Goal: Task Accomplishment & Management: Manage account settings

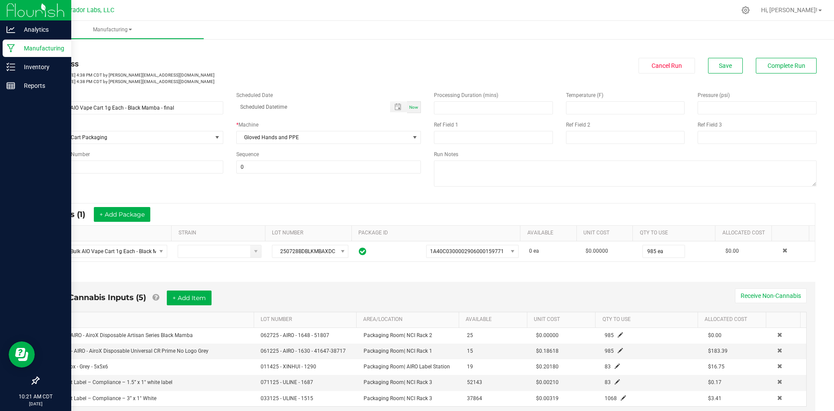
click at [11, 45] on icon at bounding box center [11, 48] width 8 height 9
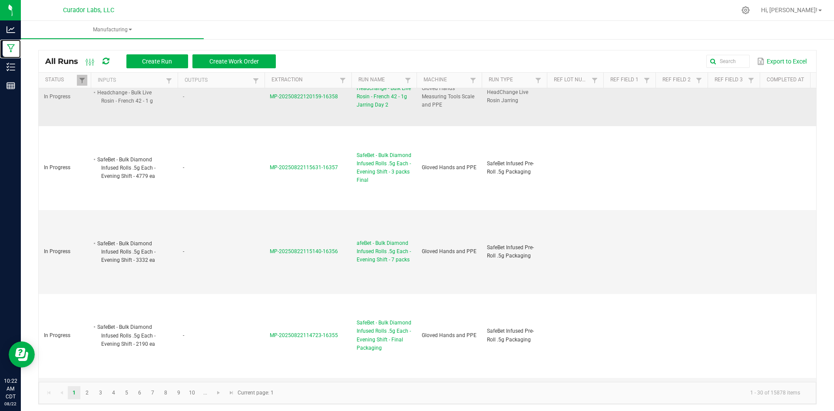
scroll to position [130, 0]
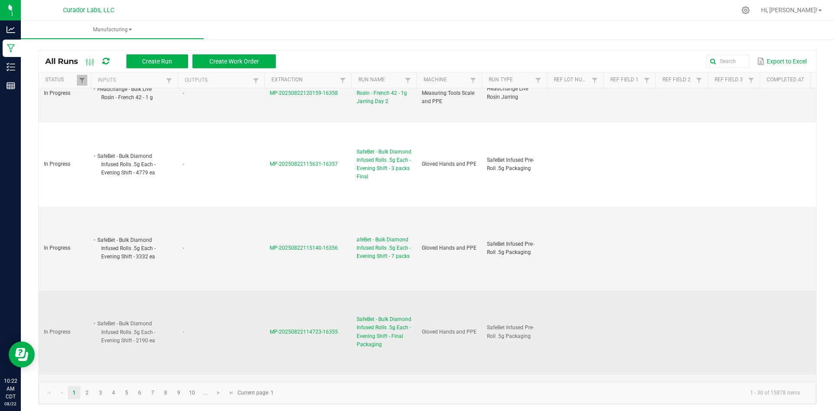
click at [379, 332] on span "SafeBet - Bulk Diamond Infused Rolls .5g Each - Evening Shift - Final Packaging" at bounding box center [384, 331] width 55 height 33
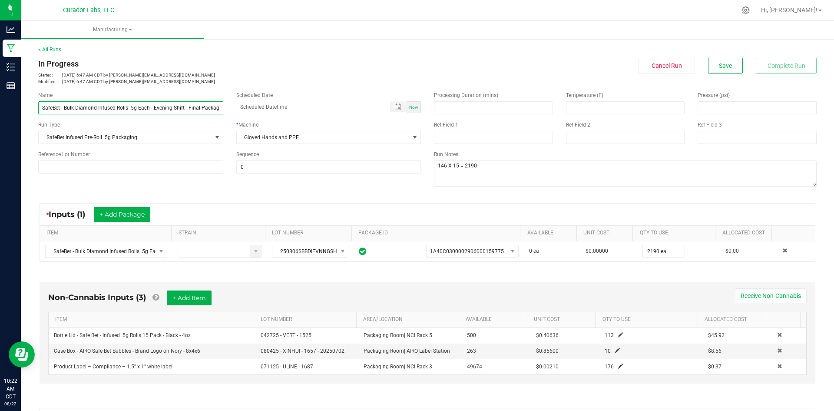
click at [189, 108] on input "SafeBet - Bulk Diamond Infused Rolls .5g Each - Evening Shift - Final Packaging" at bounding box center [130, 107] width 185 height 13
click at [188, 107] on input "SafeBet - Bulk Diamond Infused Rolls .5g Each - Evening Shift - Final Packaging" at bounding box center [130, 107] width 185 height 13
click at [186, 107] on input "SafeBet - Bulk Diamond Infused Rolls .5g Each - Evening Shift - Final Packaging" at bounding box center [130, 107] width 185 height 13
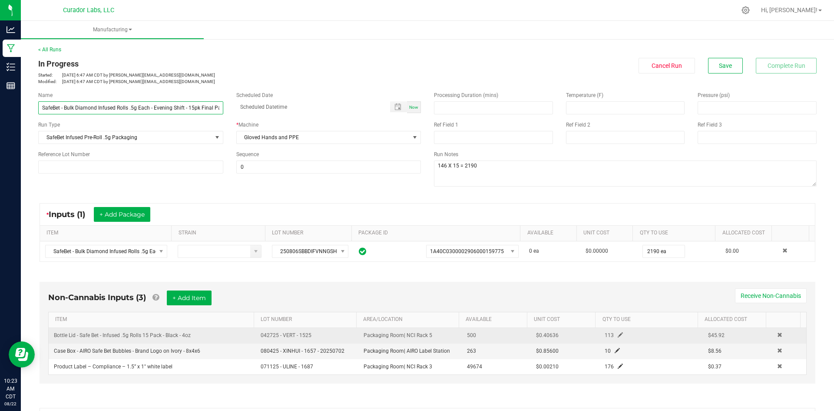
type input "SafeBet - Bulk Diamond Infused Rolls .5g Each - Evening Shift - 15pk Final Pack…"
click at [618, 332] on span at bounding box center [620, 334] width 5 height 5
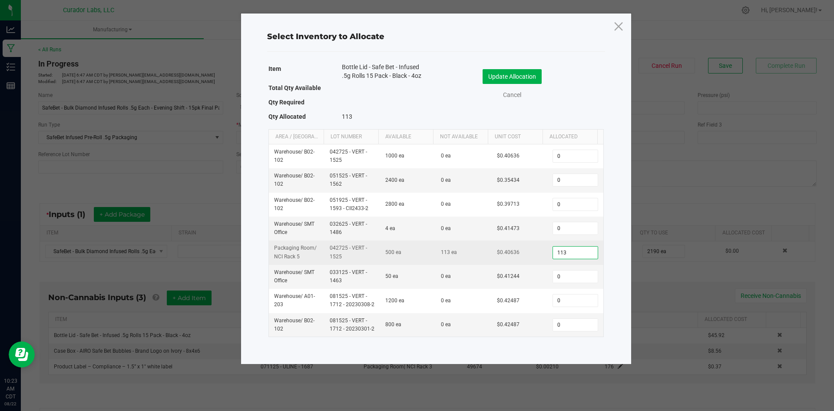
click at [566, 249] on input "113" at bounding box center [575, 252] width 44 height 12
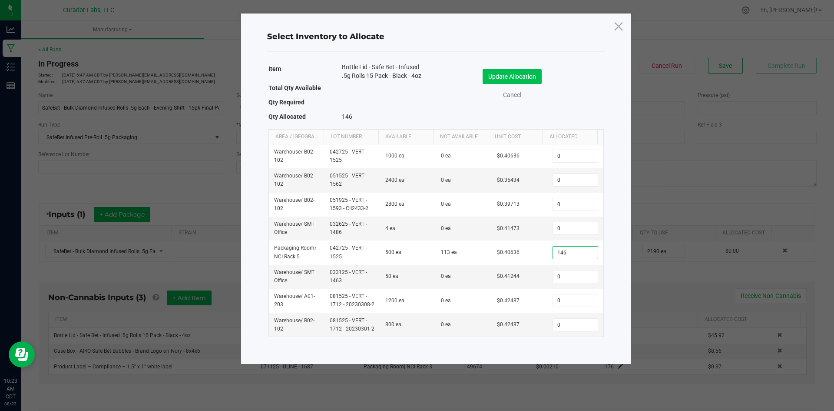
type input "146"
click at [504, 77] on button "Update Allocation" at bounding box center [512, 76] width 59 height 15
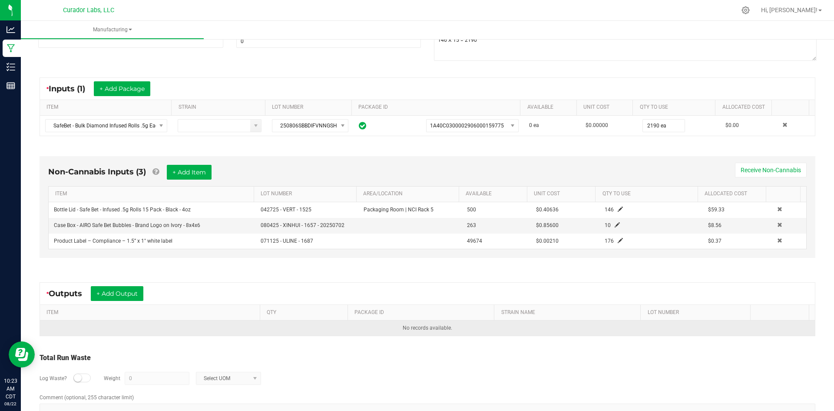
scroll to position [130, 0]
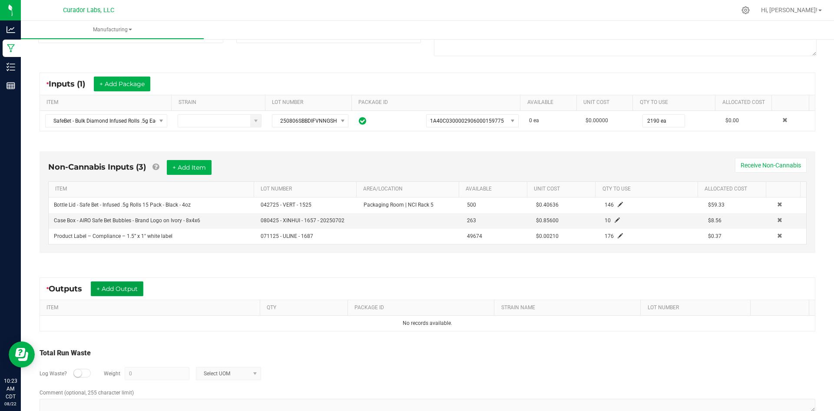
click at [138, 292] on button "+ Add Output" at bounding box center [117, 288] width 53 height 15
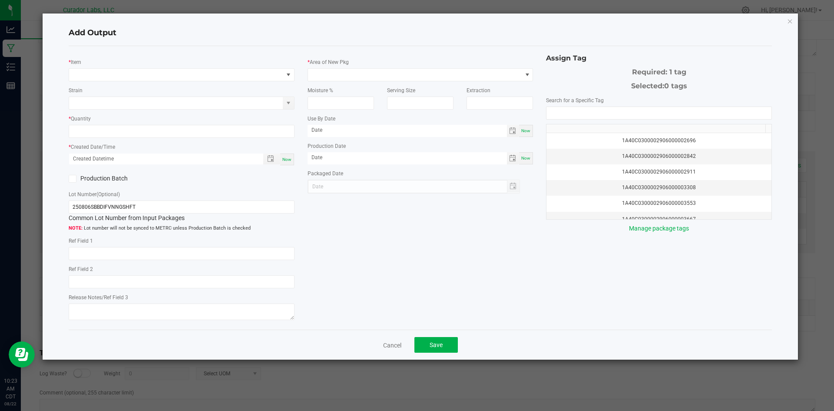
type input "Bulk Rosin Puck Blend"
type input "Socked"
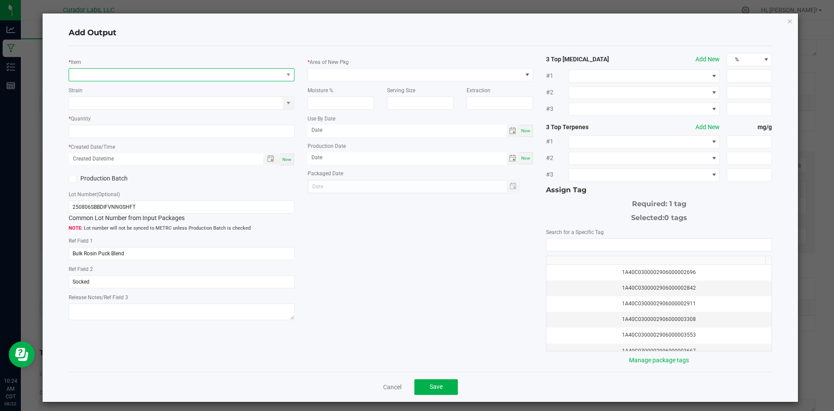
click at [129, 78] on span "NO DATA FOUND" at bounding box center [176, 75] width 214 height 12
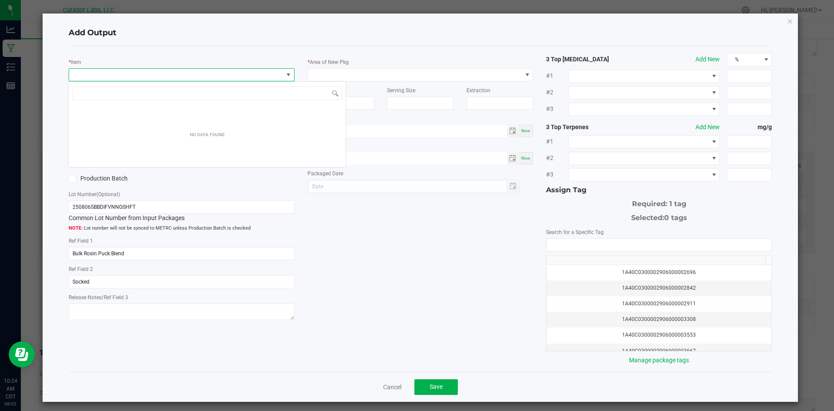
scroll to position [13, 224]
type input "2338401"
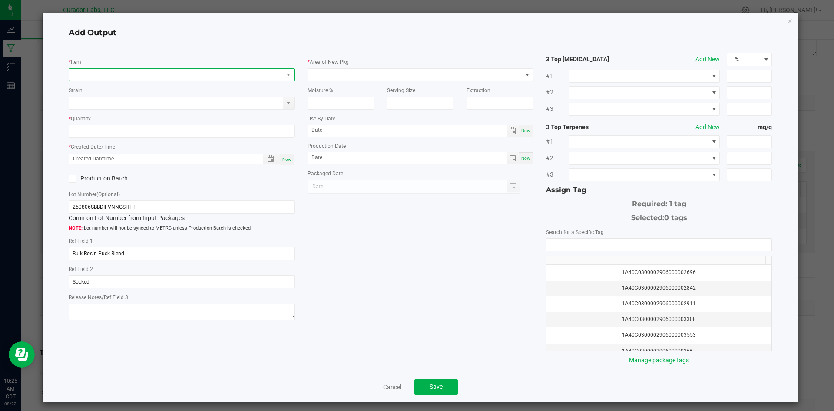
click at [103, 70] on span "NO DATA FOUND" at bounding box center [176, 75] width 214 height 12
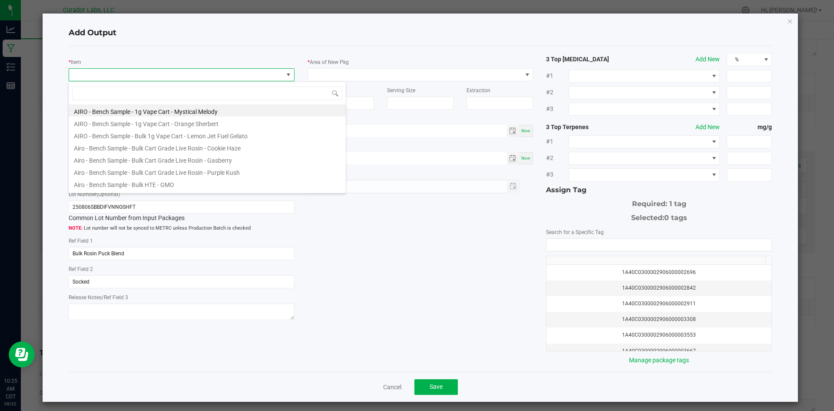
type input "M00002338401: SafeBet - Diamonds - Rolls - .5g 15pk - Final Packaging - Evening…"
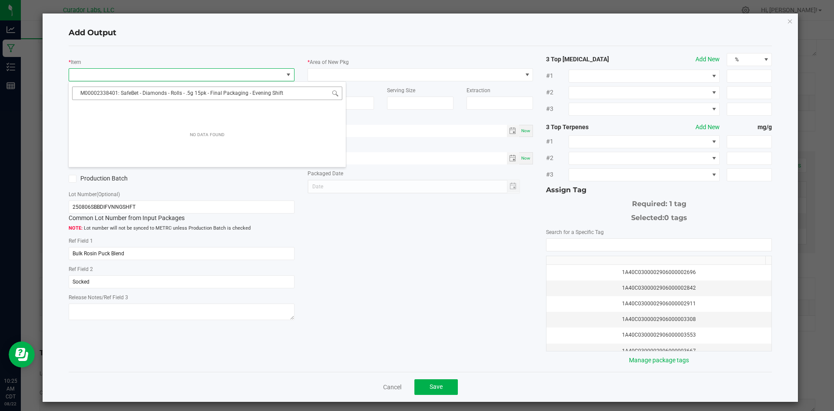
click at [294, 93] on input "M00002338401: SafeBet - Diamonds - Rolls - .5g 15pk - Final Packaging - Evening…" at bounding box center [207, 92] width 270 height 13
type input "0"
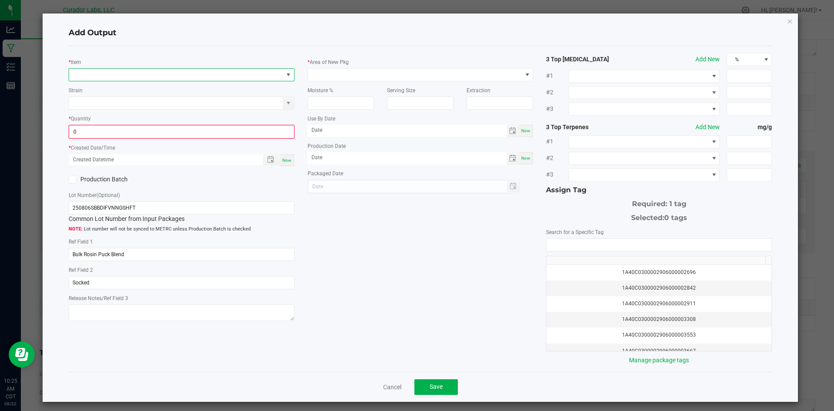
click at [233, 74] on span at bounding box center [176, 75] width 214 height 12
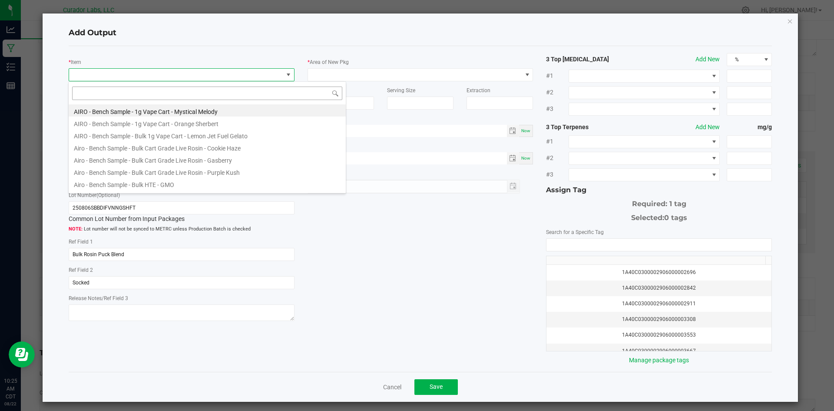
click at [178, 94] on input at bounding box center [207, 92] width 270 height 13
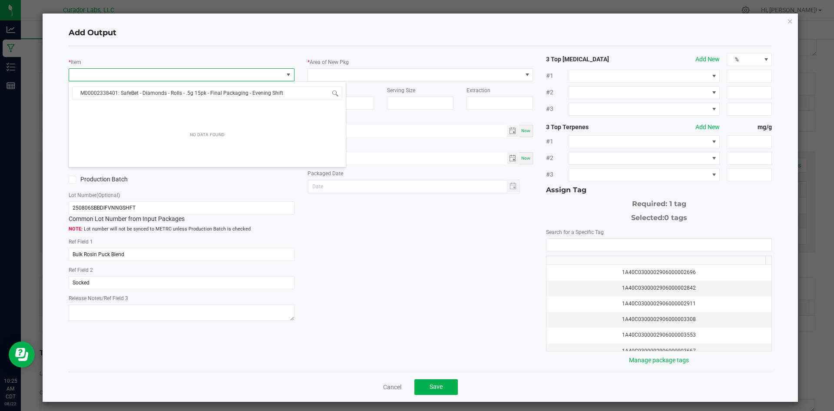
type input "M00002338401: SafeBet - Diamonds - Rolls - .5g 15pk - Final Packaging - Evening…"
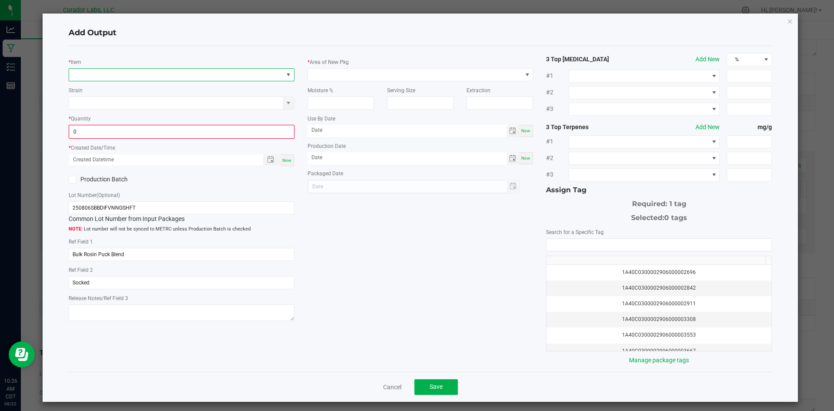
click at [100, 73] on span "NO DATA FOUND" at bounding box center [176, 75] width 214 height 12
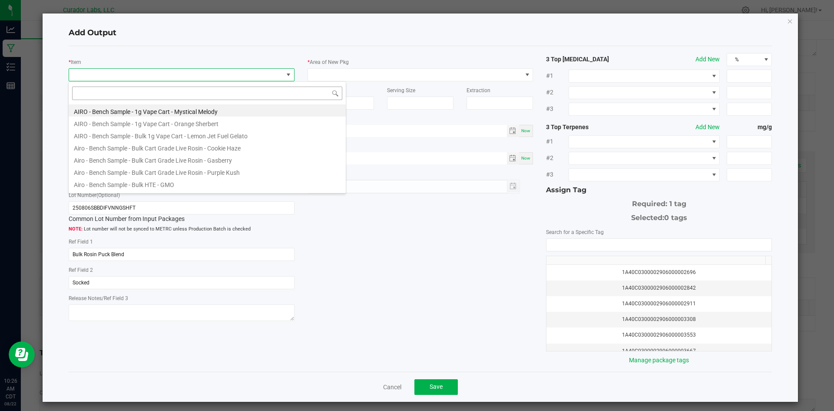
type input "M00002338401: SafeBet - Diamonds - Rolls - .5g 15pk - Final Packaging - Evening…"
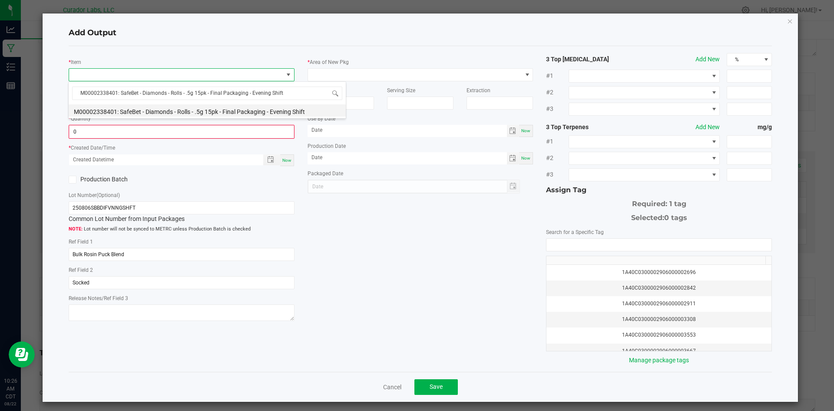
click at [125, 110] on li "M00002338401: SafeBet - Diamonds - Rolls - .5g 15pk - Final Packaging - Evening…" at bounding box center [207, 110] width 277 height 12
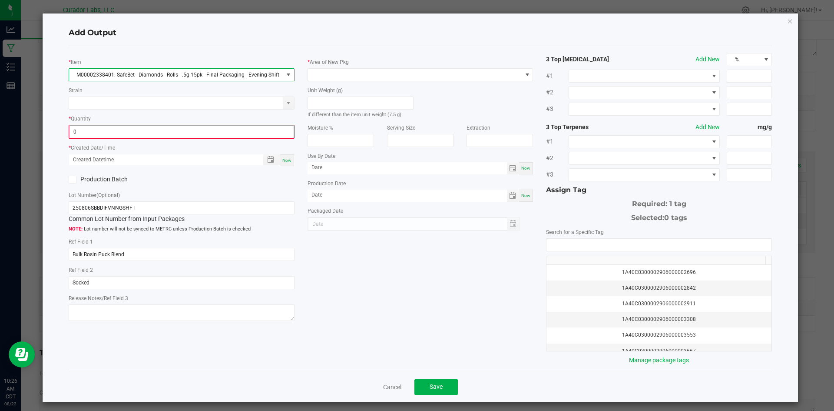
click at [113, 137] on input "0" at bounding box center [182, 132] width 224 height 12
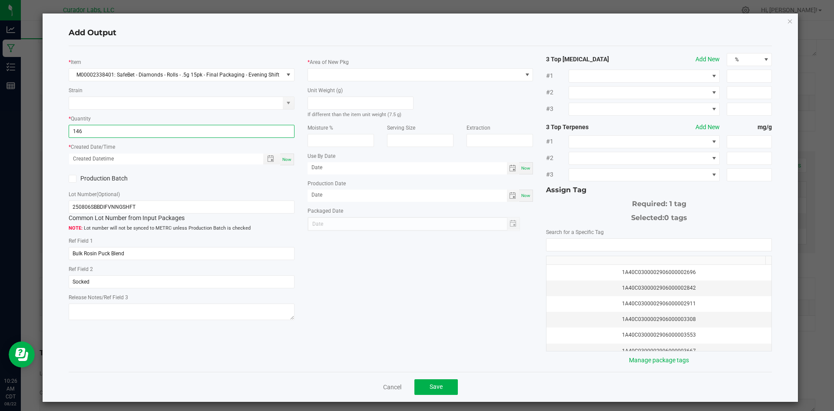
type input "146 ea"
click at [288, 160] on span "Now" at bounding box center [286, 159] width 9 height 5
type input "08/22/2025 10:26 AM"
type input "[DATE]"
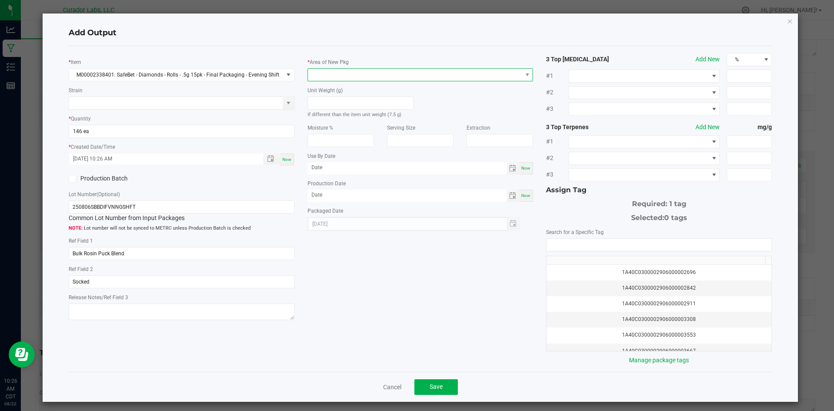
click at [326, 72] on span at bounding box center [415, 75] width 214 height 12
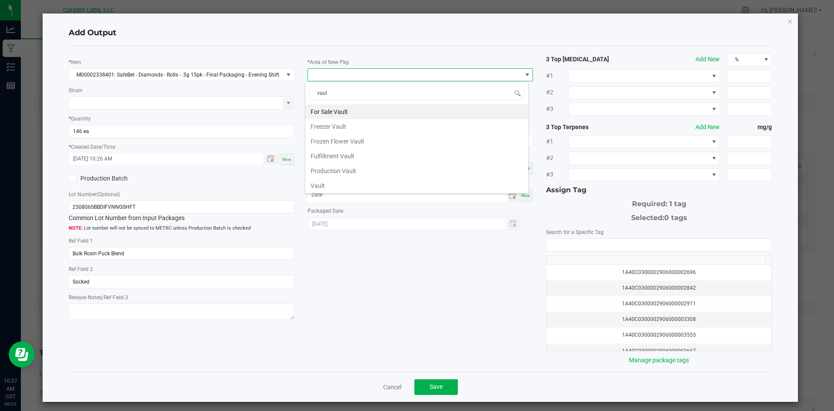
type input "vault"
click at [332, 183] on li "Vault" at bounding box center [416, 185] width 223 height 15
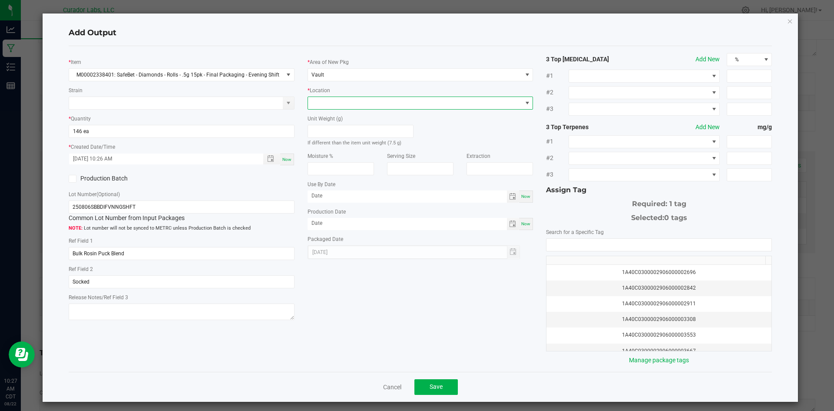
click at [332, 101] on span at bounding box center [415, 103] width 214 height 12
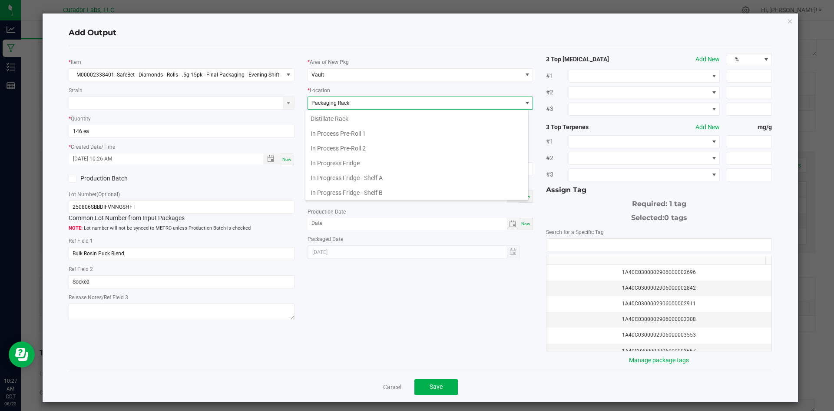
scroll to position [135, 0]
click at [333, 103] on span "Packaging Rack" at bounding box center [331, 103] width 38 height 6
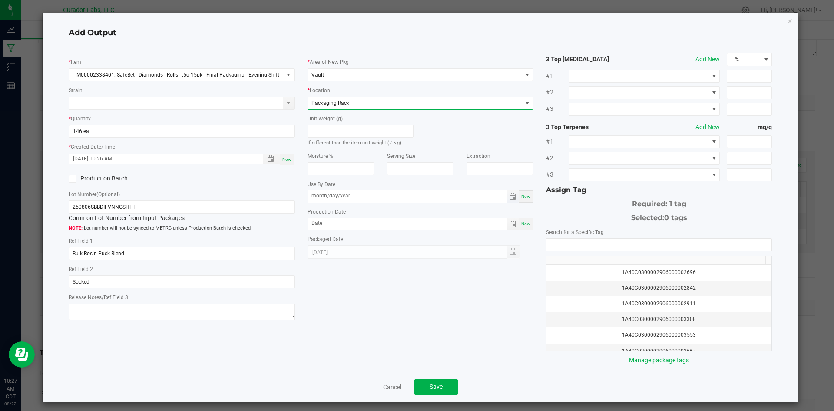
click at [331, 195] on input "month/day/year" at bounding box center [407, 195] width 199 height 11
click at [312, 194] on input "month/day/year" at bounding box center [407, 195] width 199 height 11
type input "08/15/2026"
click at [333, 227] on input "month/day/year" at bounding box center [407, 223] width 199 height 11
type input "08/15/2025"
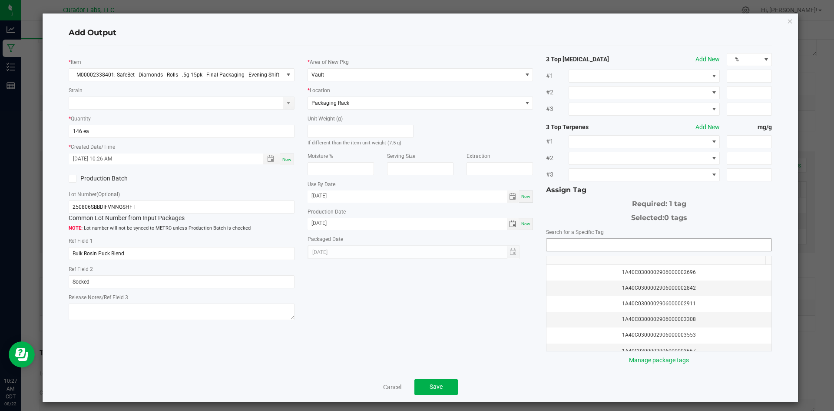
click at [676, 241] on input "NO DATA FOUND" at bounding box center [659, 245] width 225 height 12
click at [690, 261] on li "1A40C0300002906000166960" at bounding box center [654, 260] width 223 height 15
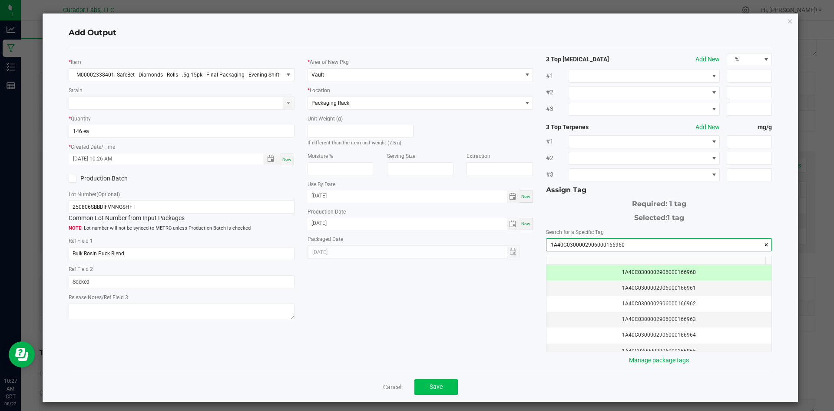
type input "1A40C0300002906000166960"
click at [434, 382] on button "Save" at bounding box center [436, 387] width 43 height 16
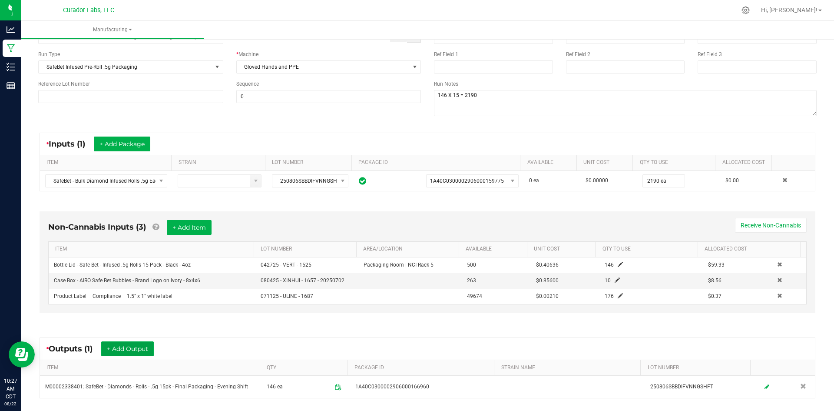
scroll to position [0, 0]
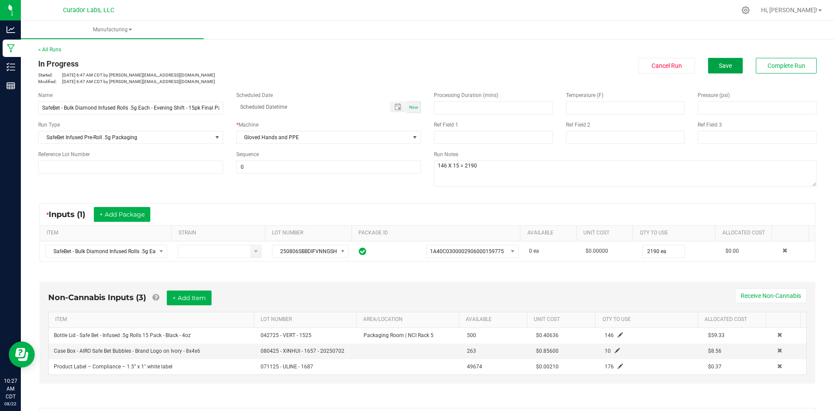
click at [719, 65] on span "Save" at bounding box center [725, 65] width 13 height 7
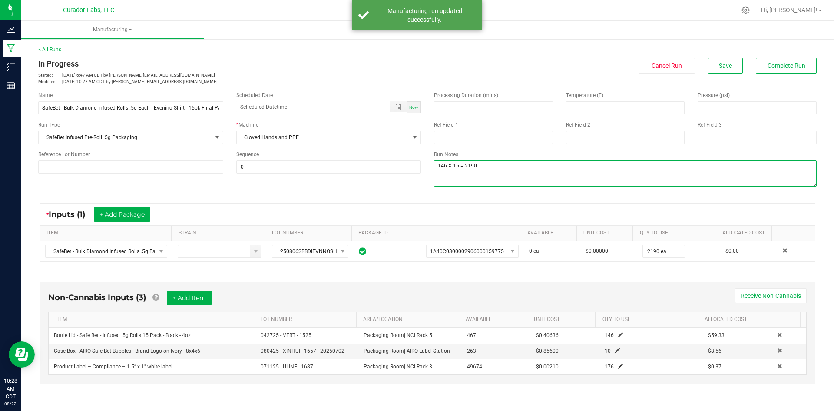
click at [489, 168] on textarea at bounding box center [625, 173] width 383 height 26
type textarea "146 X 15 = 2190 qc=sh"
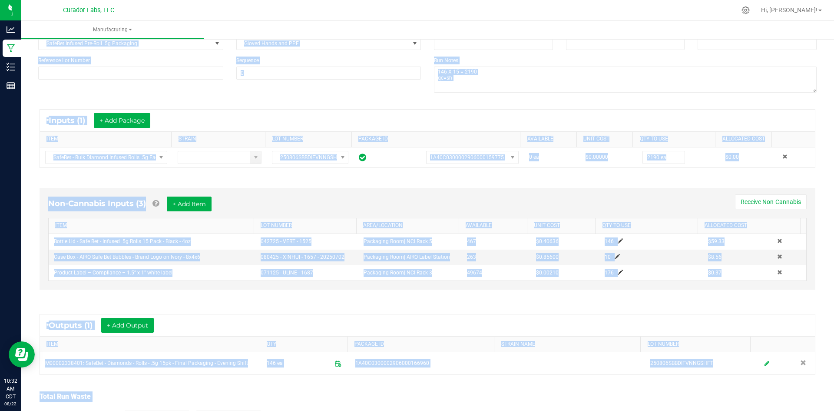
scroll to position [157, 0]
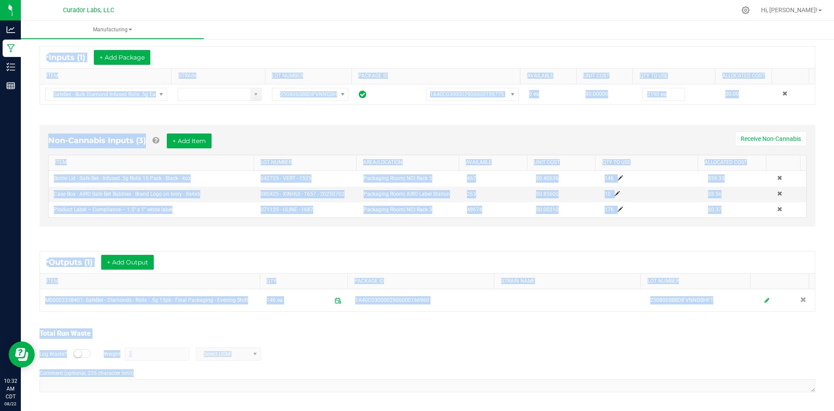
drag, startPoint x: 39, startPoint y: 61, endPoint x: 243, endPoint y: 395, distance: 390.9
click at [346, 410] on html "Analytics Manufacturing Inventory Reports 10:32 AM CDT 08/22/2025 08/22 Curador…" at bounding box center [417, 205] width 834 height 411
copy manufacturing-process-run "In Progress Started: Aug 22, 2025 6:47 AM CDT by grant@curadorbrands.com Modifi…"
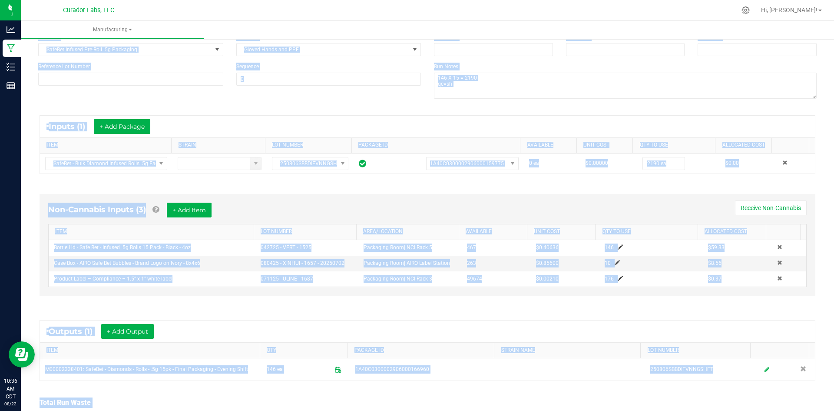
scroll to position [0, 0]
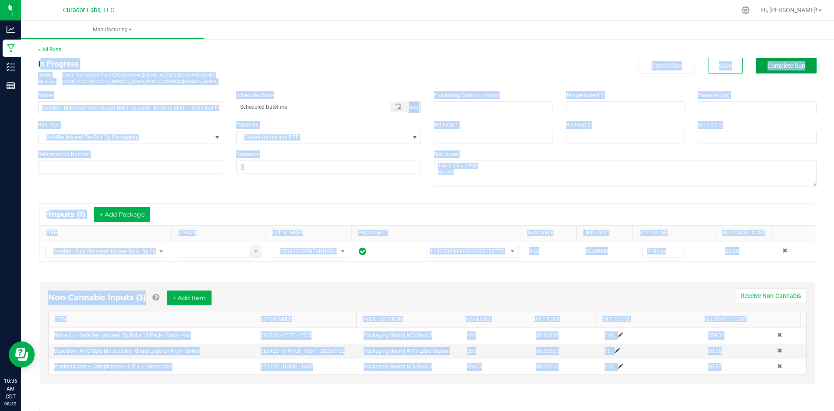
click at [780, 67] on span "Complete Run" at bounding box center [787, 65] width 38 height 7
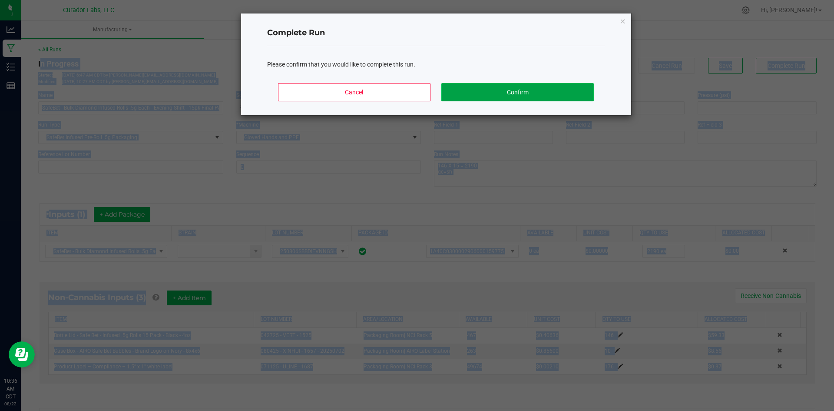
click at [511, 92] on button "Confirm" at bounding box center [517, 92] width 152 height 18
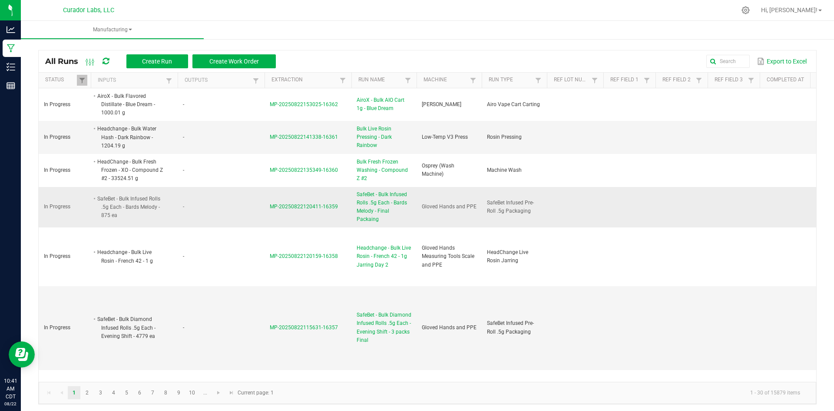
click at [364, 206] on span "SafeBet - Bulk Infused Rolls .5g Each - Bards Melody - Final Packaing" at bounding box center [384, 206] width 55 height 33
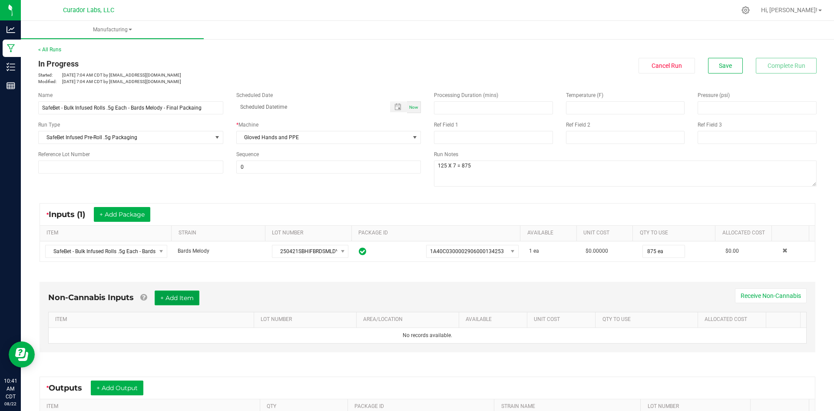
click at [193, 294] on button "+ Add Item" at bounding box center [177, 297] width 45 height 15
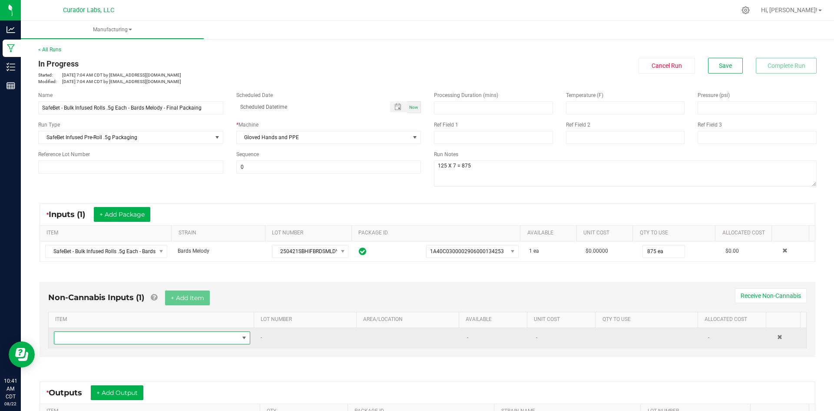
click at [181, 338] on span "NO DATA FOUND" at bounding box center [146, 338] width 185 height 12
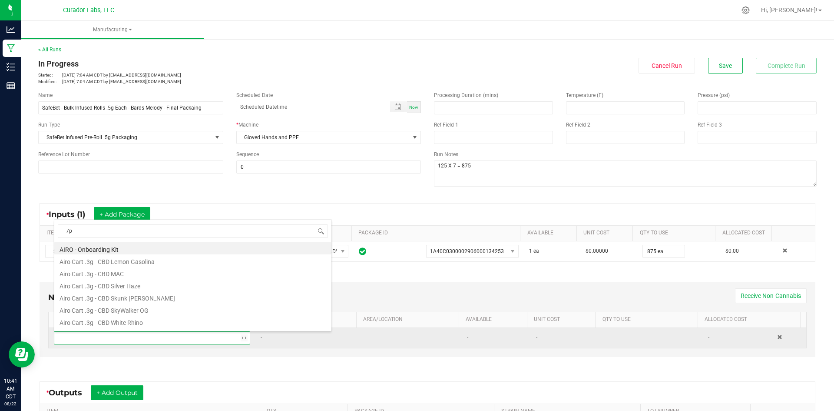
type input "7pk"
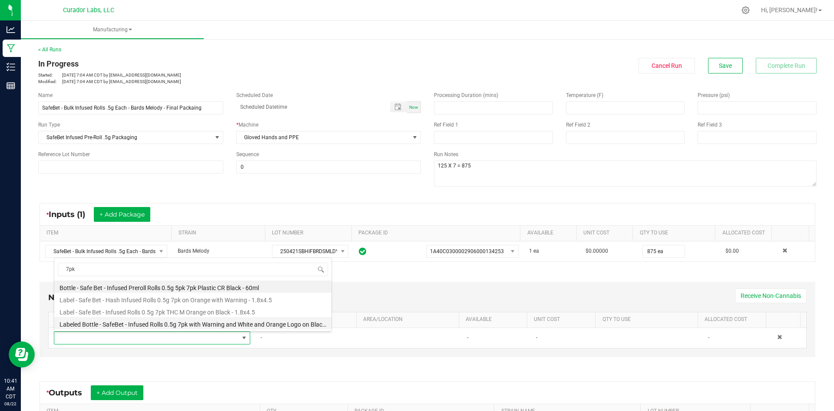
click at [131, 322] on li "Labeled Bottle - SafeBet - Infused Rolls 0.5g 7pk with Warning and White and Or…" at bounding box center [192, 323] width 277 height 12
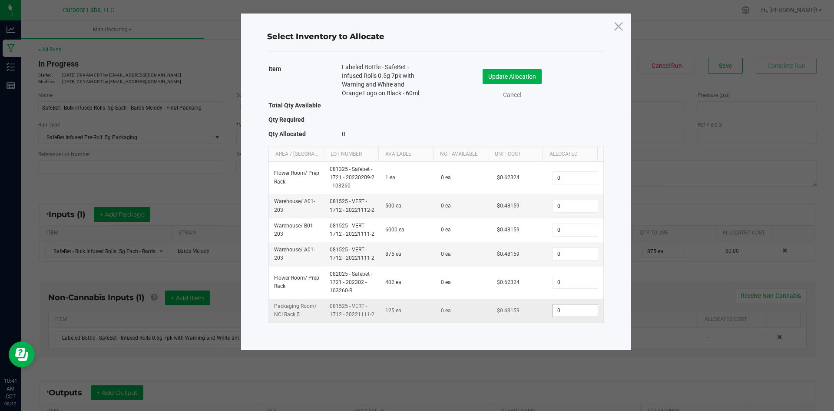
click at [559, 312] on input "0" at bounding box center [575, 310] width 44 height 12
type input "125"
click at [507, 78] on button "Update Allocation" at bounding box center [512, 76] width 59 height 15
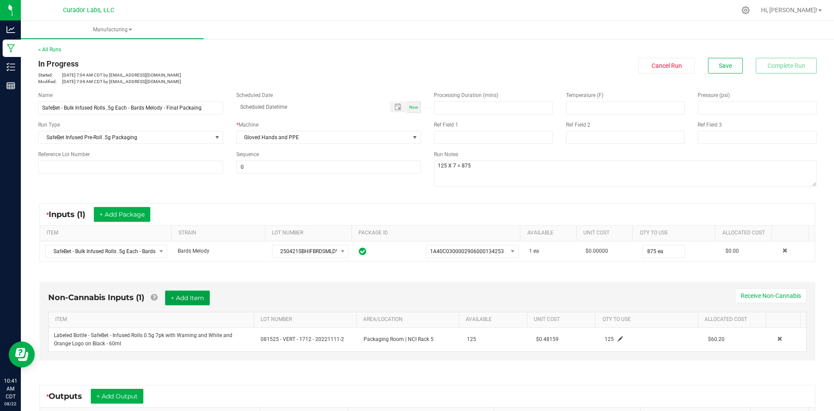
click at [192, 300] on button "+ Add Item" at bounding box center [187, 297] width 45 height 15
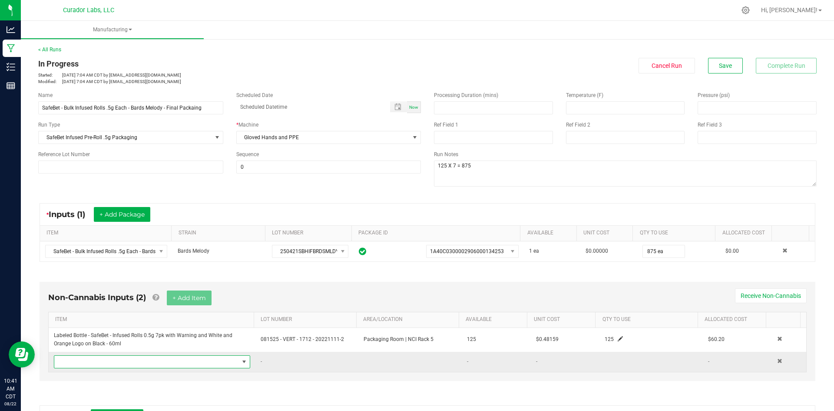
click at [156, 360] on span "NO DATA FOUND" at bounding box center [146, 361] width 185 height 12
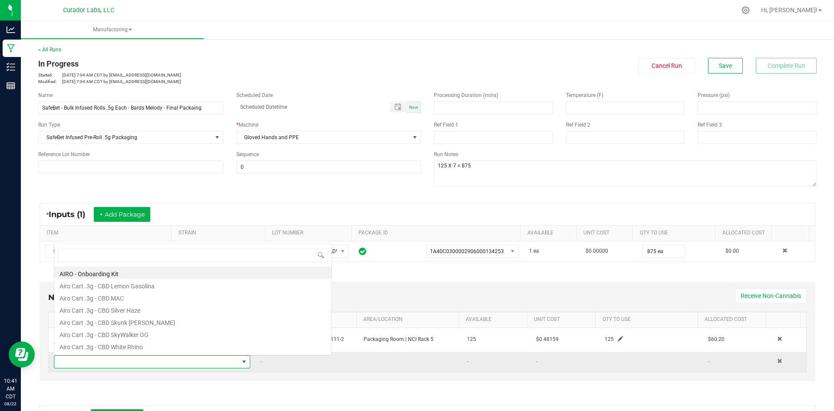
scroll to position [13, 191]
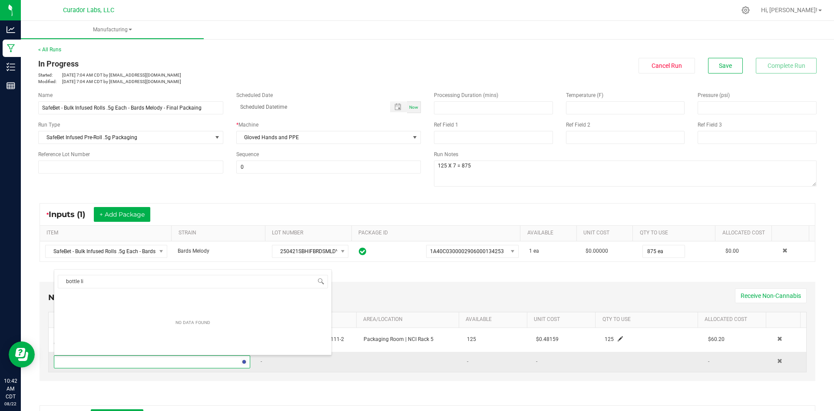
type input "bottle lid"
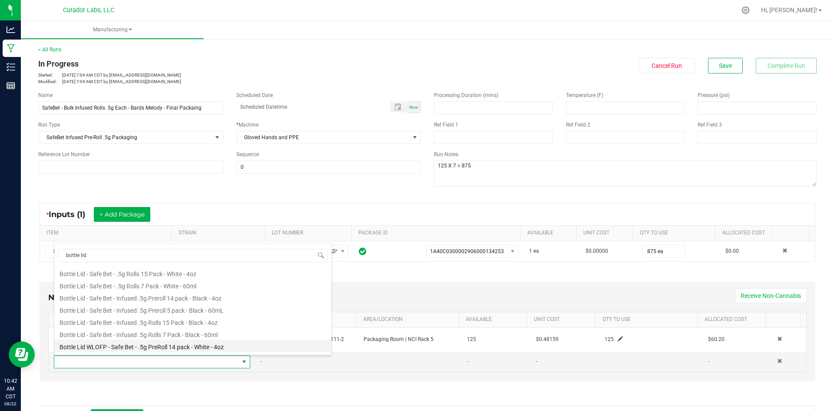
scroll to position [35, 0]
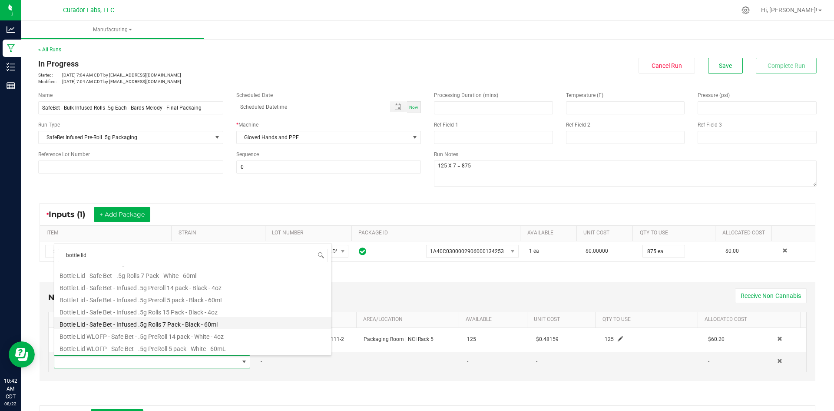
click at [153, 321] on li "Bottle Lid - Safe Bet - Infused .5g Rolls 7 Pack - Black - 60ml" at bounding box center [192, 323] width 277 height 12
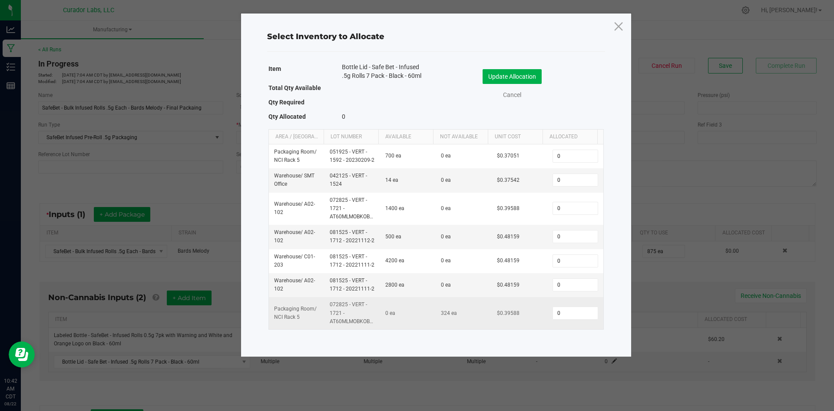
click at [563, 303] on td "0" at bounding box center [575, 313] width 56 height 32
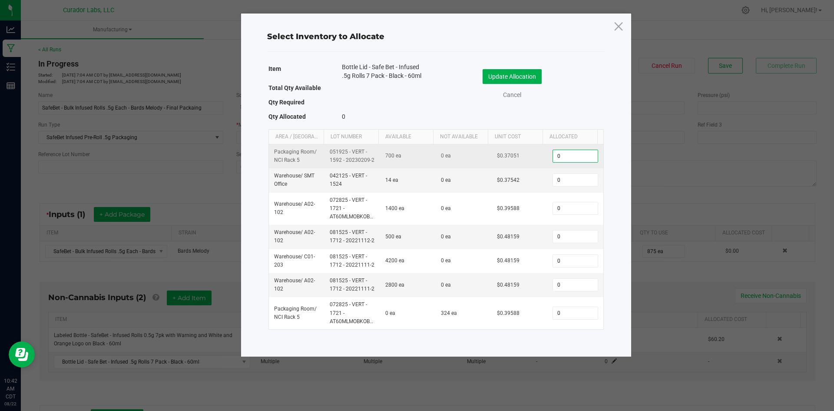
click at [559, 155] on input "0" at bounding box center [575, 156] width 44 height 12
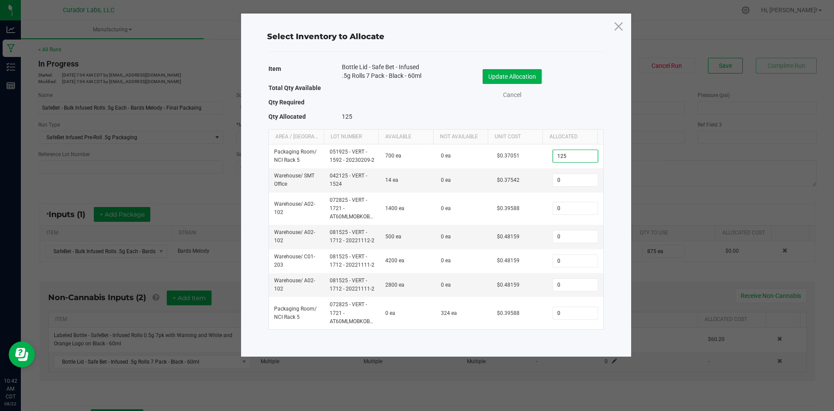
type input "125"
click at [515, 62] on div "Item Bottle Lid - Safe Bet - Infused .5g Rolls 7 Pack - Black - 60ml Total Qty …" at bounding box center [436, 196] width 342 height 270
click at [516, 73] on button "Update Allocation" at bounding box center [512, 76] width 59 height 15
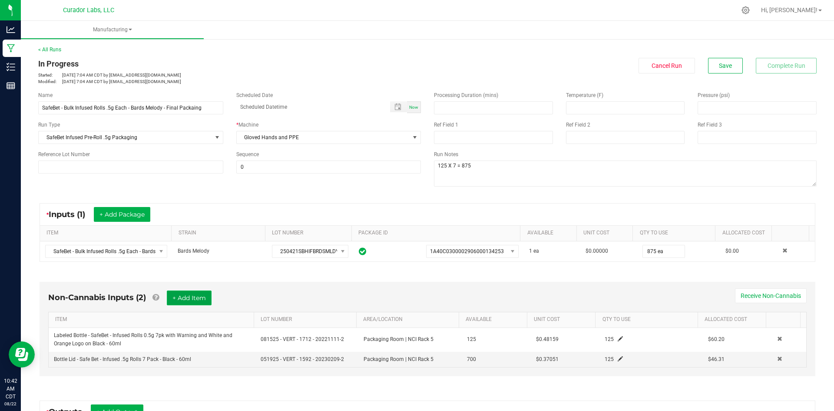
click at [192, 292] on button "+ Add Item" at bounding box center [189, 297] width 45 height 15
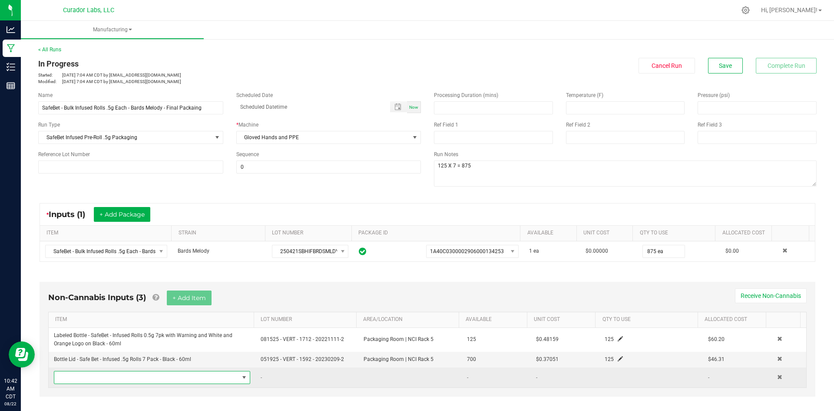
click at [189, 374] on span "NO DATA FOUND" at bounding box center [146, 377] width 185 height 12
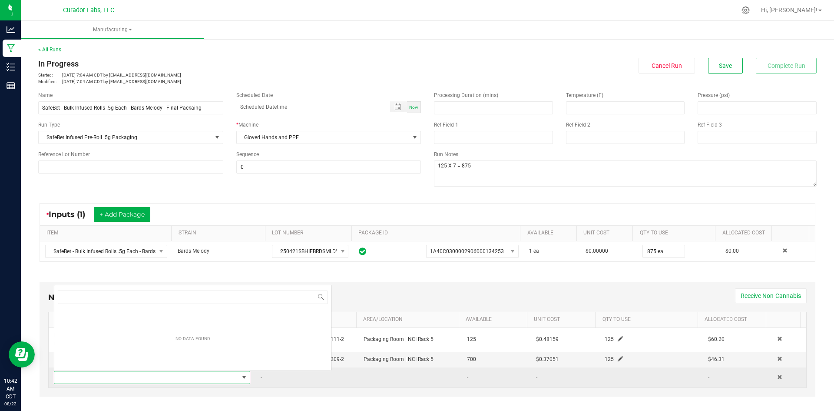
scroll to position [13, 191]
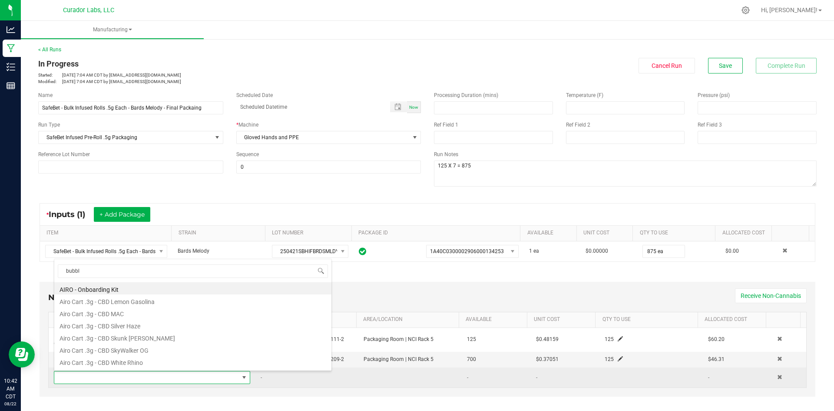
type input "bubble"
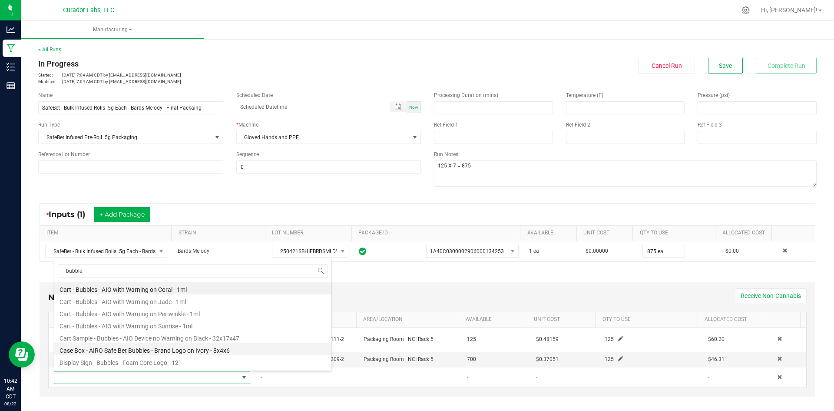
click at [172, 345] on li "Case Box - AIRO Safe Bet Bubbles - Brand Logo on Ivory - 8x4x6" at bounding box center [192, 349] width 277 height 12
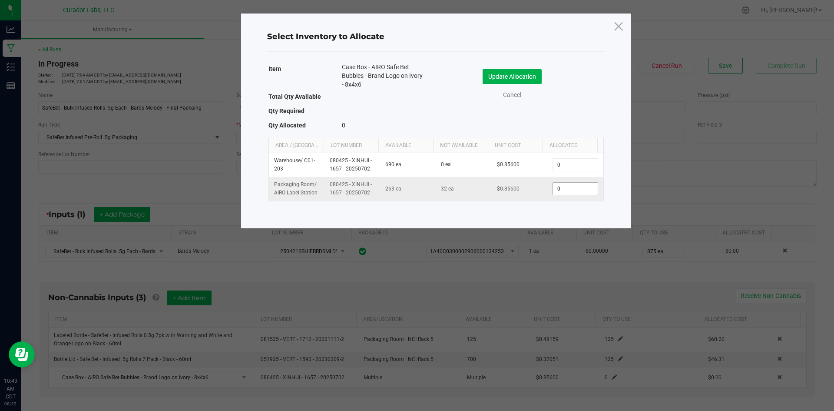
click at [570, 192] on input "0" at bounding box center [575, 188] width 44 height 12
type input "9"
click at [497, 71] on button "Update Allocation" at bounding box center [512, 76] width 59 height 15
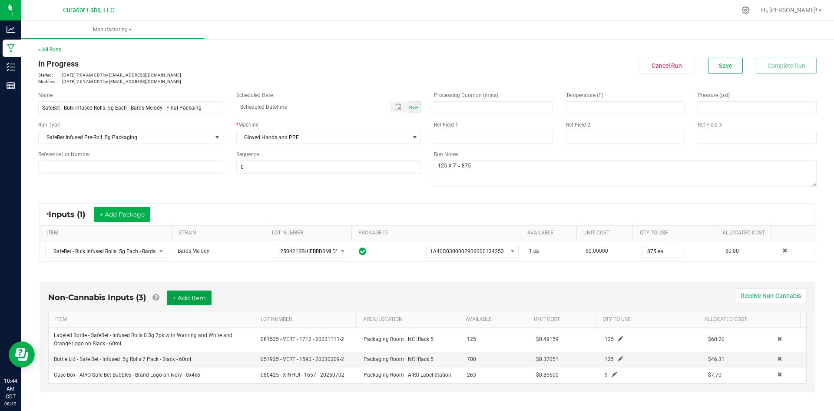
click at [191, 298] on button "+ Add Item" at bounding box center [189, 297] width 45 height 15
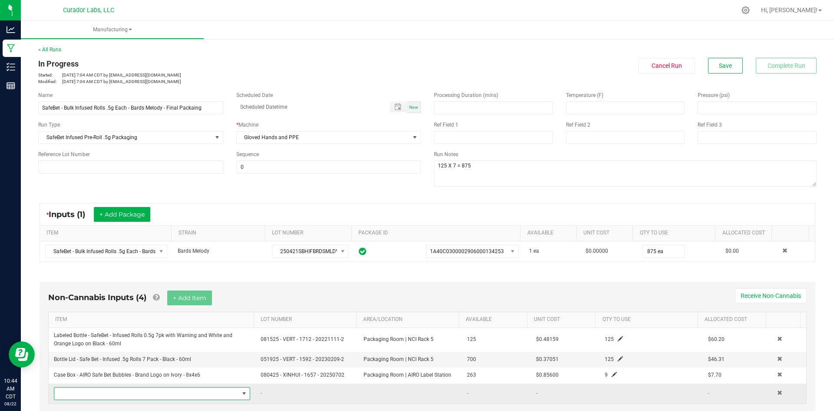
click at [189, 397] on span "NO DATA FOUND" at bounding box center [146, 393] width 185 height 12
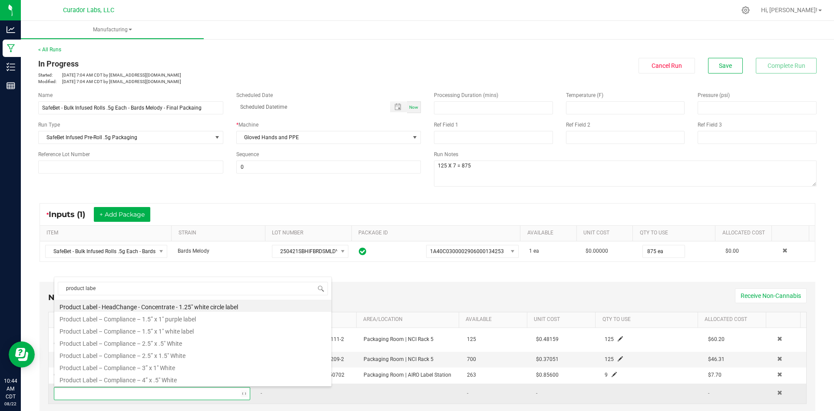
type input "product label"
click at [202, 331] on li "Product Label – Compliance – 1.5” x 1" white label" at bounding box center [192, 330] width 277 height 12
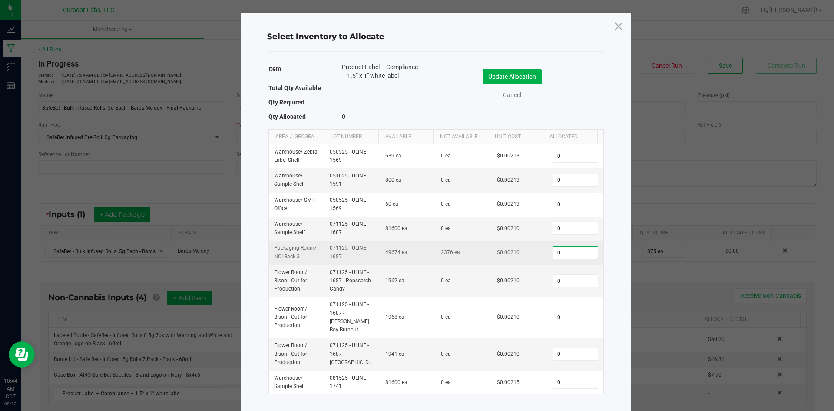
click at [564, 254] on input "0" at bounding box center [575, 252] width 44 height 12
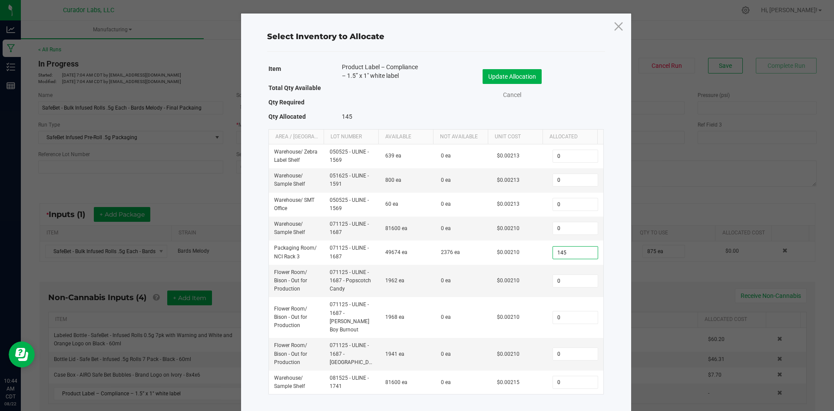
type input "145"
click at [507, 87] on div "Update Allocation Cancel" at bounding box center [520, 84] width 155 height 30
click at [505, 78] on button "Update Allocation" at bounding box center [512, 76] width 59 height 15
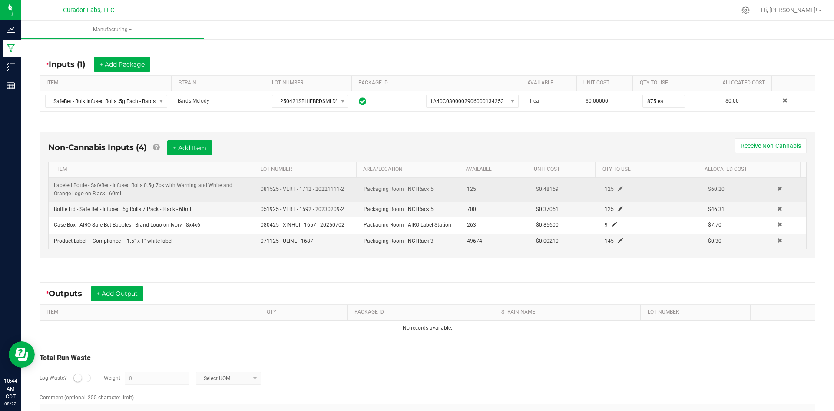
scroll to position [174, 0]
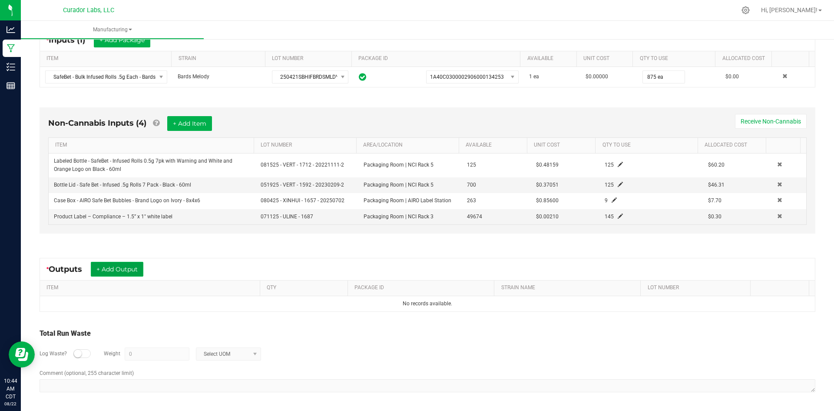
click at [128, 265] on button "+ Add Output" at bounding box center [117, 269] width 53 height 15
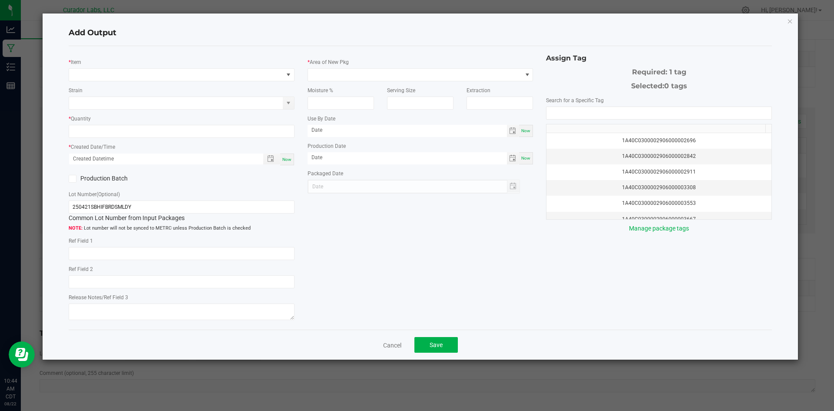
type input "ipr"
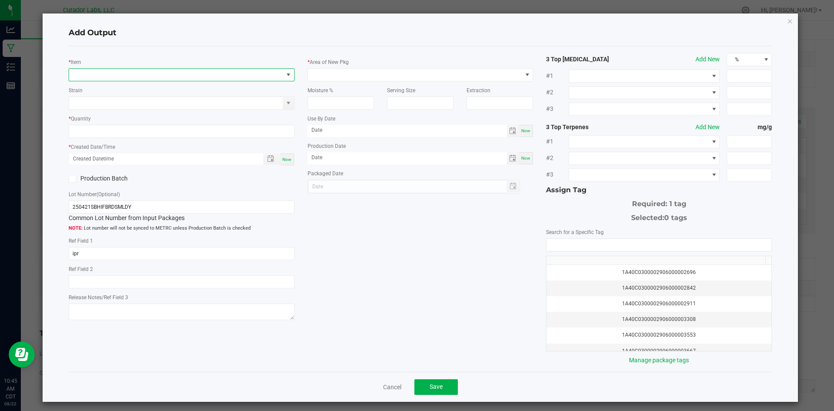
click at [116, 75] on span "NO DATA FOUND" at bounding box center [176, 75] width 214 height 12
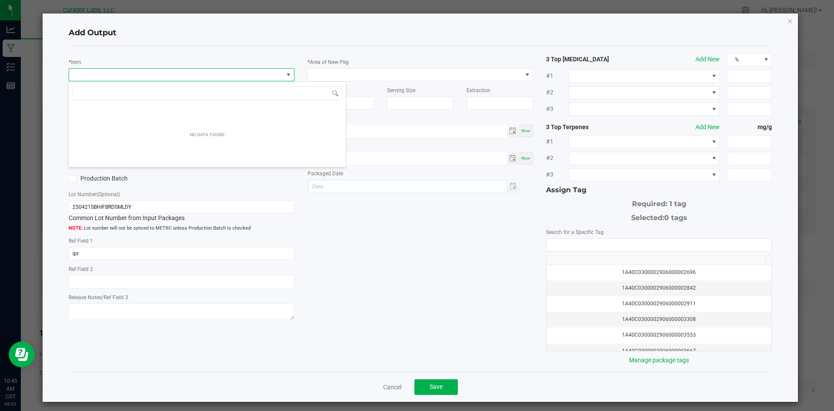
scroll to position [13, 224]
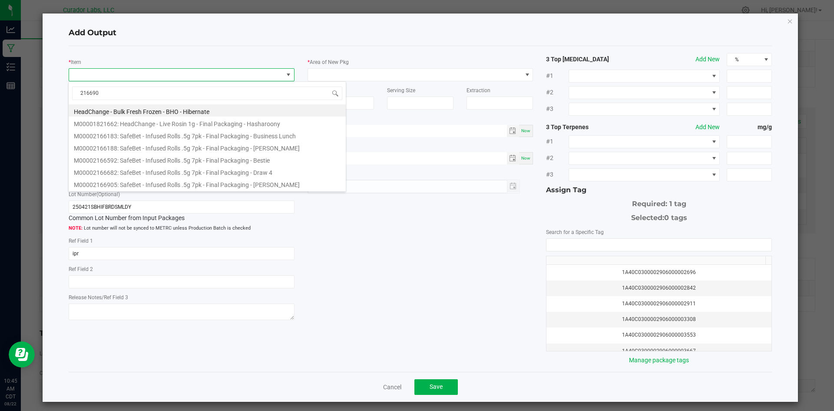
type input "2166905"
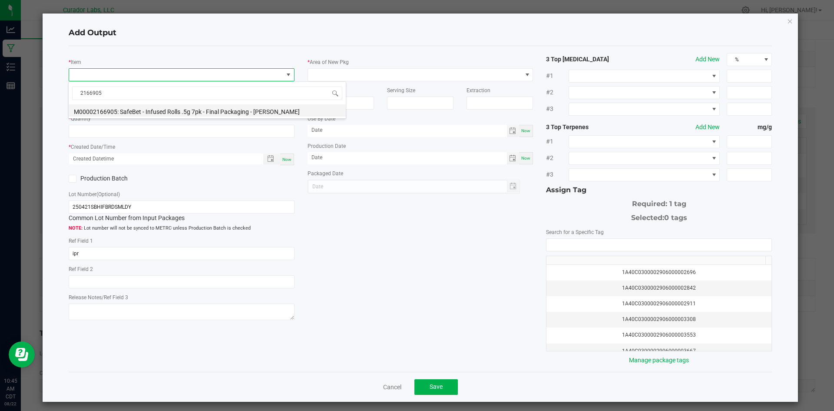
click at [143, 112] on li "M00002166905: SafeBet - Infused Rolls .5g 7pk - Final Packaging - [PERSON_NAME]" at bounding box center [207, 110] width 277 height 12
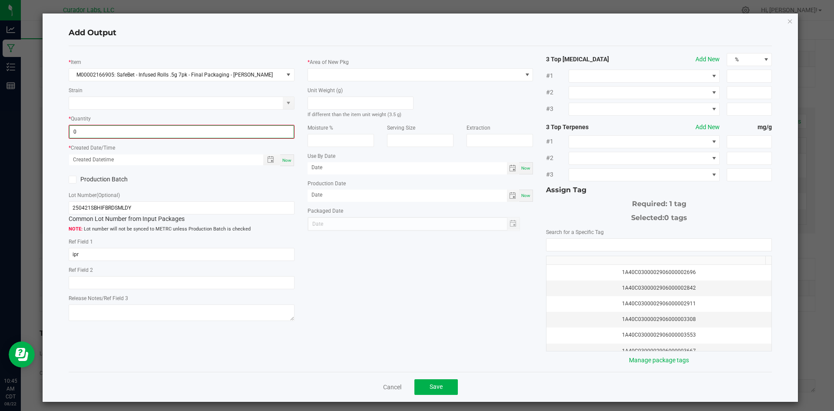
click at [129, 131] on input "0" at bounding box center [182, 132] width 224 height 12
type input "125 ea"
click at [280, 159] on div "Now" at bounding box center [287, 159] width 14 height 12
type input "08/22/2025 10:45 AM"
type input "[DATE]"
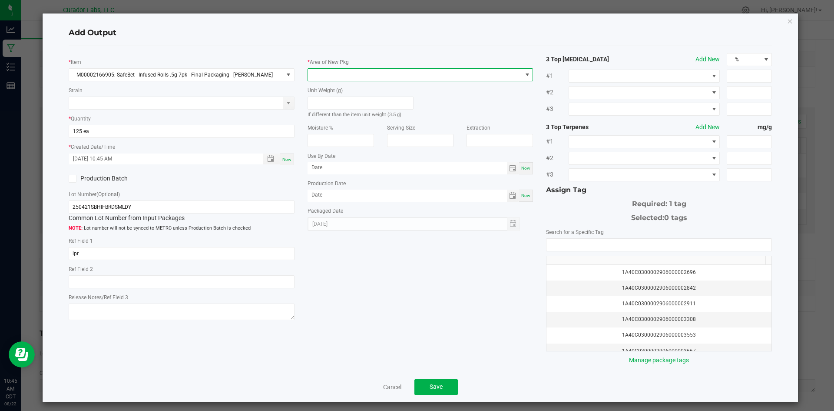
click at [326, 75] on span at bounding box center [415, 75] width 214 height 12
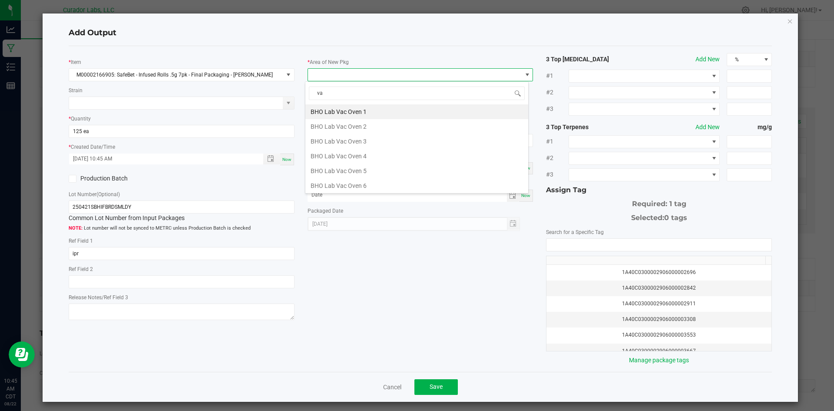
type input "vau"
click at [335, 182] on li "Vault" at bounding box center [416, 185] width 223 height 15
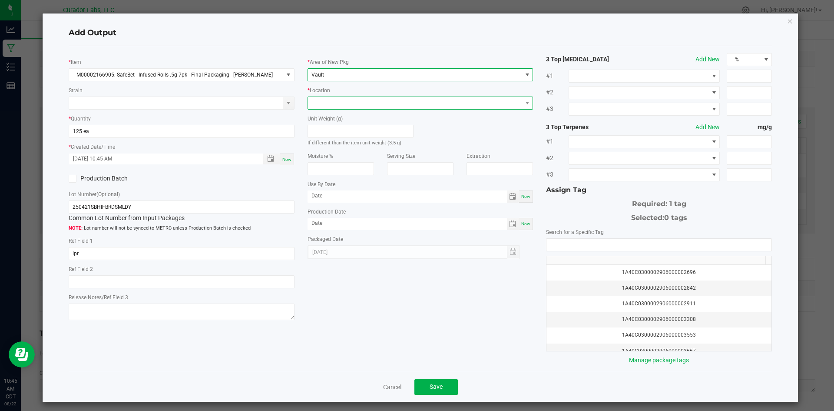
click at [320, 103] on span at bounding box center [415, 103] width 214 height 12
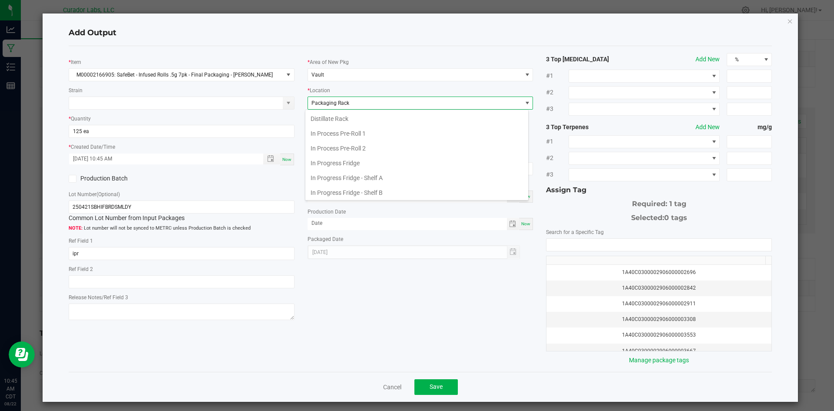
scroll to position [135, 0]
click at [320, 92] on label "Location" at bounding box center [320, 90] width 20 height 8
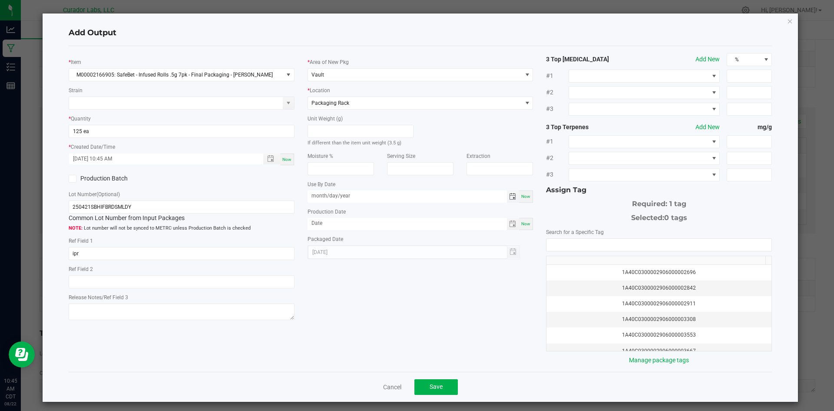
drag, startPoint x: 359, startPoint y: 200, endPoint x: 355, endPoint y: 197, distance: 5.3
click at [359, 200] on input "month/day/year" at bounding box center [407, 195] width 199 height 11
type input "04/28/2026"
click at [335, 218] on input "month/day/year" at bounding box center [407, 223] width 199 height 11
type input "04/28/2025"
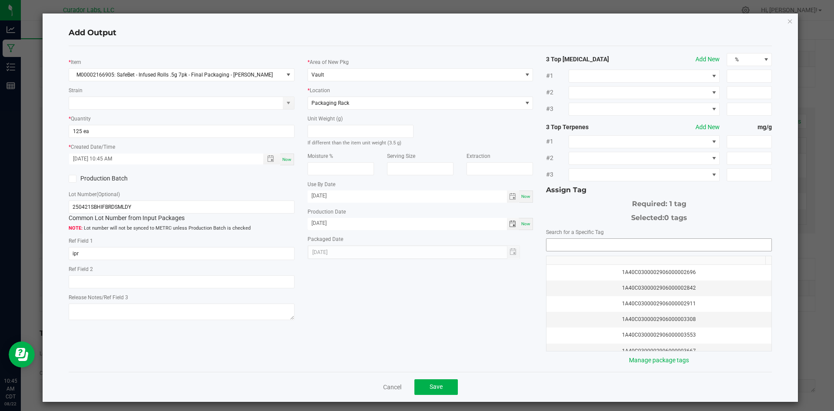
click at [557, 247] on input "NO DATA FOUND" at bounding box center [659, 245] width 225 height 12
click at [564, 256] on li "1A40C0300002906000167089" at bounding box center [654, 260] width 223 height 15
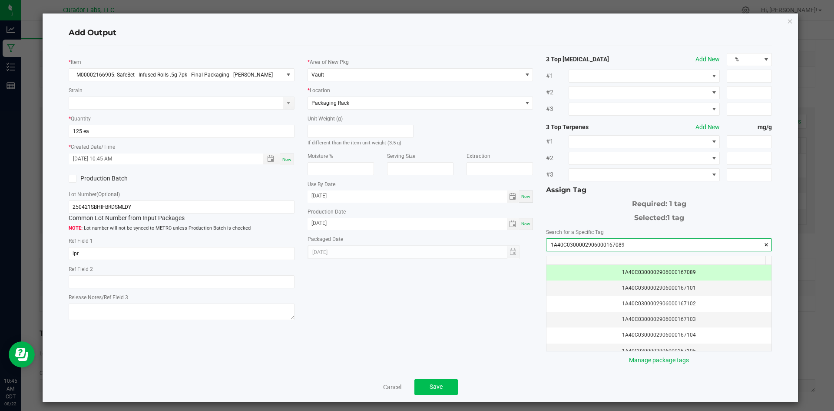
type input "1A40C0300002906000167089"
click at [448, 379] on button "Save" at bounding box center [436, 387] width 43 height 16
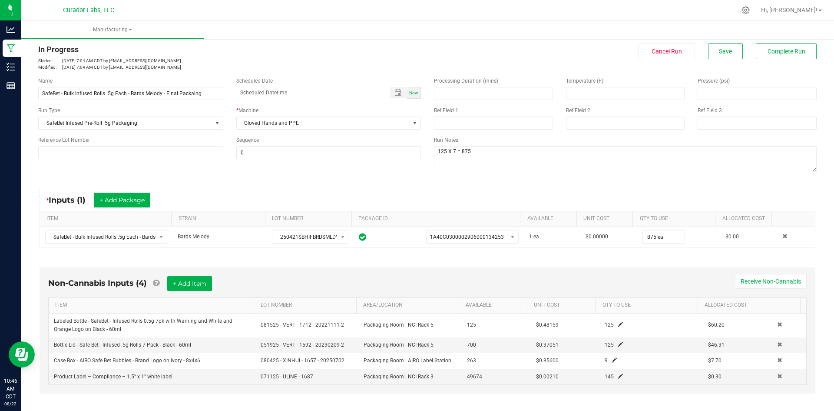
scroll to position [0, 0]
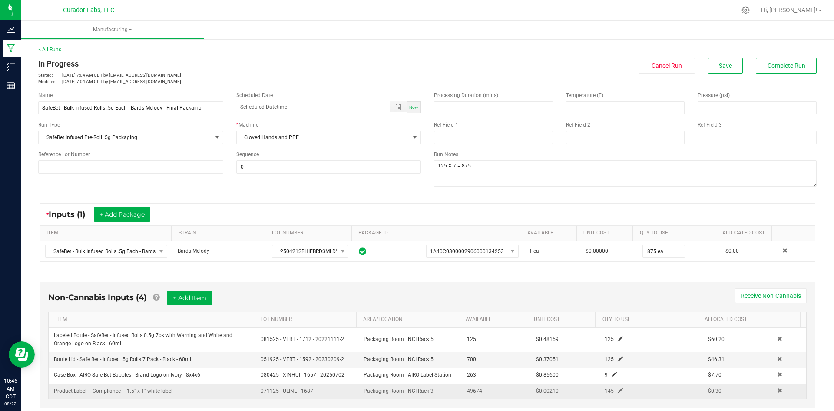
click at [618, 391] on span at bounding box center [620, 390] width 5 height 5
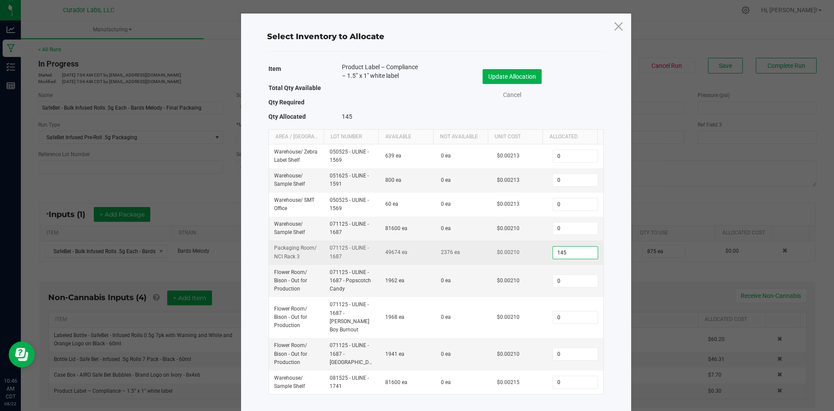
click at [561, 255] on input "145" at bounding box center [575, 252] width 44 height 12
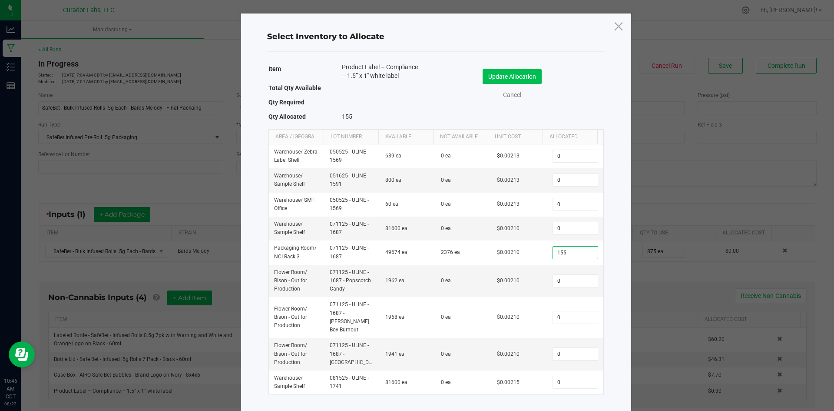
type input "155"
click at [523, 79] on button "Update Allocation" at bounding box center [512, 76] width 59 height 15
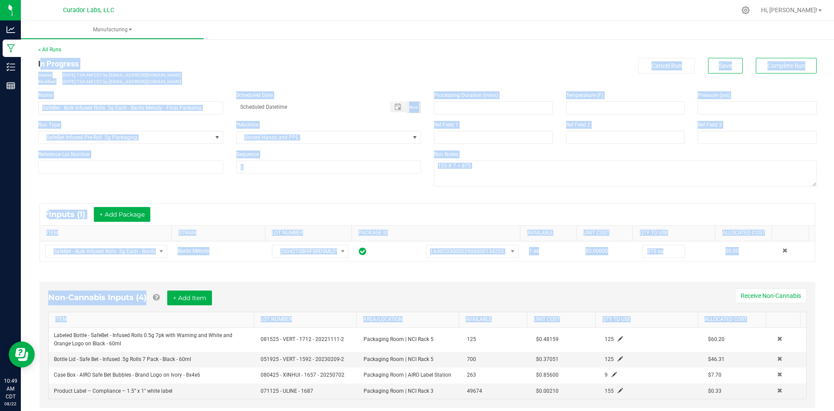
scroll to position [181, 0]
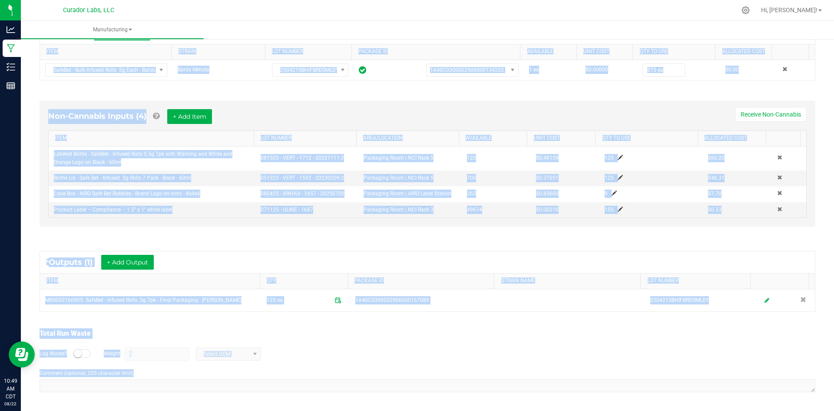
drag, startPoint x: 38, startPoint y: 60, endPoint x: 305, endPoint y: 395, distance: 428.0
click at [371, 410] on html "Analytics Manufacturing Inventory Reports 10:49 AM CDT 08/22/2025 08/22 Curador…" at bounding box center [417, 205] width 834 height 411
copy manufacturing-process-run "In Progress Started: Aug 22, 2025 7:04 AM CDT by grant@curadorbrands.com Modifi…"
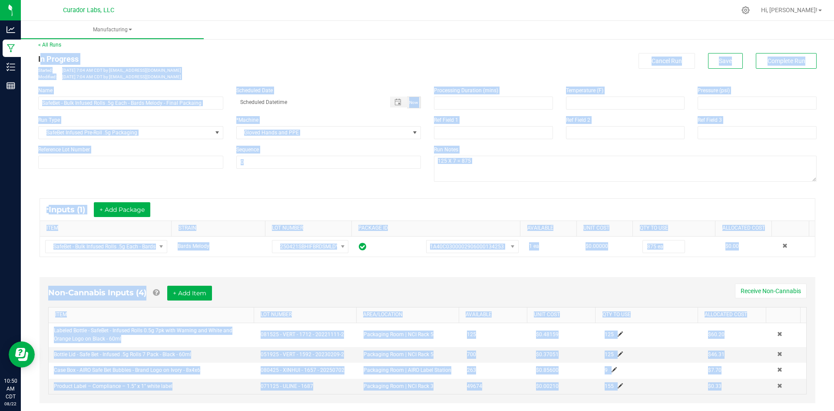
scroll to position [0, 0]
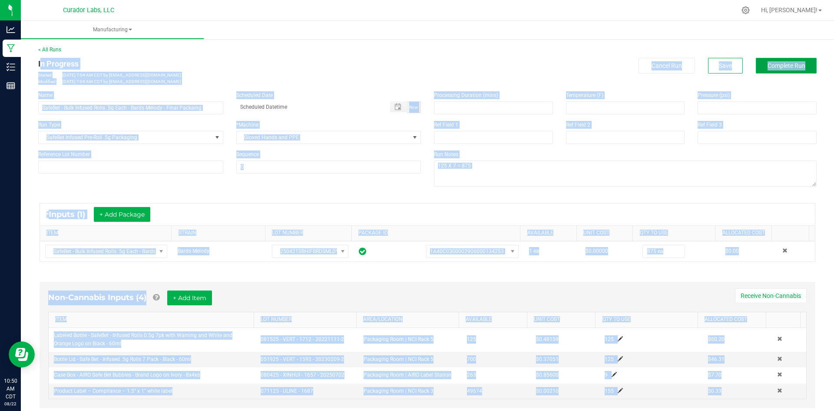
click at [798, 64] on span "Complete Run" at bounding box center [787, 65] width 38 height 7
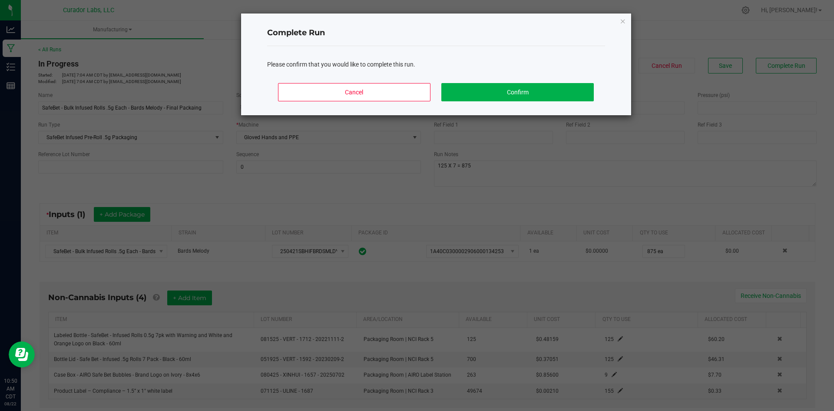
click at [480, 217] on ngb-modal-window "Complete Run Please confirm that you would like to complete this run. Cancel Co…" at bounding box center [420, 205] width 841 height 411
click at [623, 18] on icon "Close" at bounding box center [623, 21] width 6 height 10
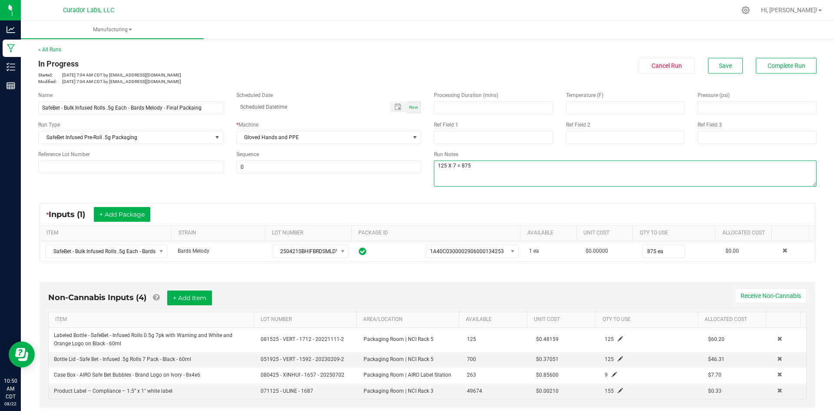
click at [498, 173] on textarea at bounding box center [625, 173] width 383 height 26
type textarea "125 X 7 = 875 qc=sh"
click at [769, 64] on span "Complete Run" at bounding box center [787, 65] width 38 height 7
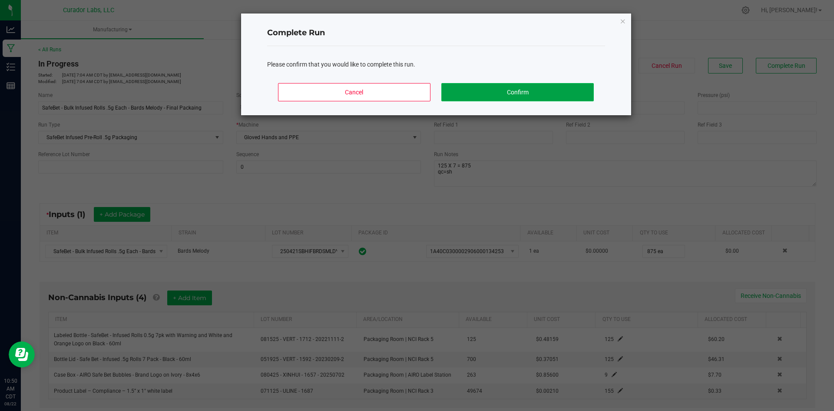
click at [520, 93] on button "Confirm" at bounding box center [517, 92] width 152 height 18
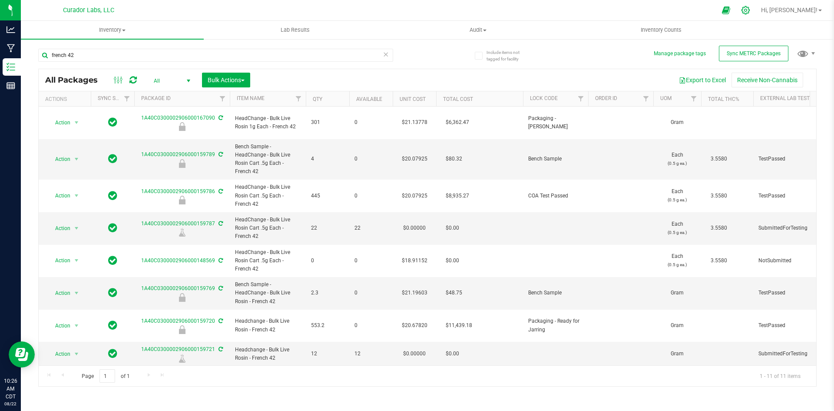
click at [750, 12] on icon at bounding box center [745, 10] width 9 height 9
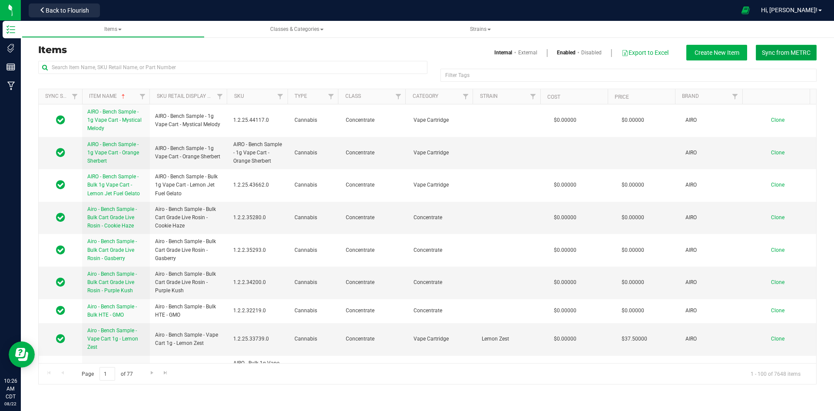
click at [803, 52] on span "Sync from METRC" at bounding box center [786, 52] width 49 height 7
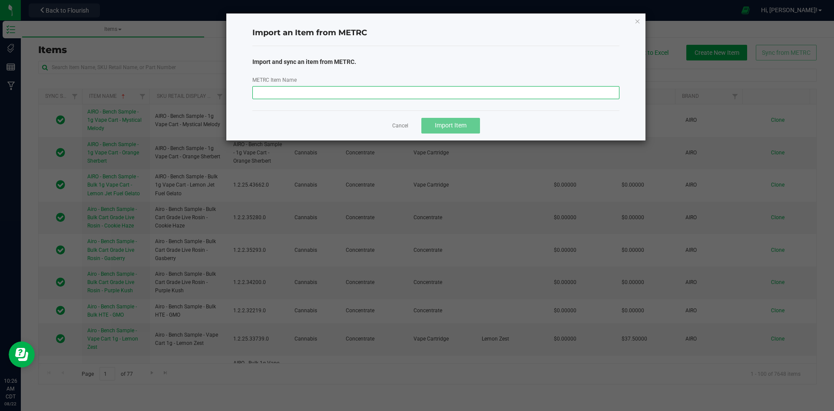
paste input "M00002338401: SafeBet - Diamonds - Rolls - .5g 15pk - Final Packaging - Evening…"
type input "M00002338401: SafeBet - Diamonds - Rolls - .5g 15pk - Final Packaging - Evening…"
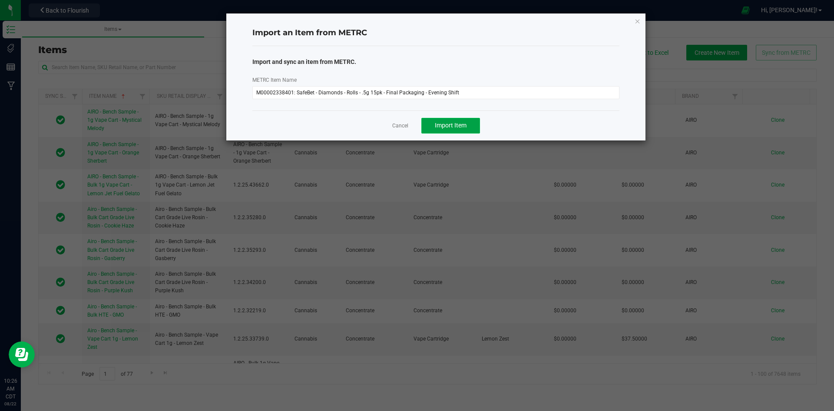
click at [437, 129] on span "Import Item" at bounding box center [451, 125] width 32 height 7
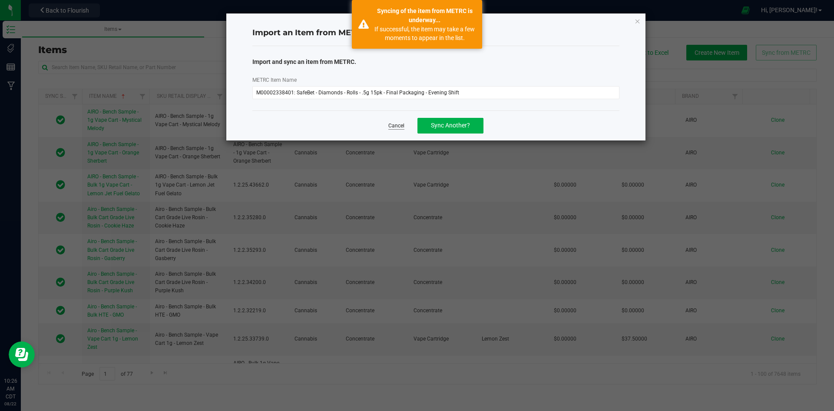
click at [400, 124] on link "Cancel" at bounding box center [396, 125] width 16 height 7
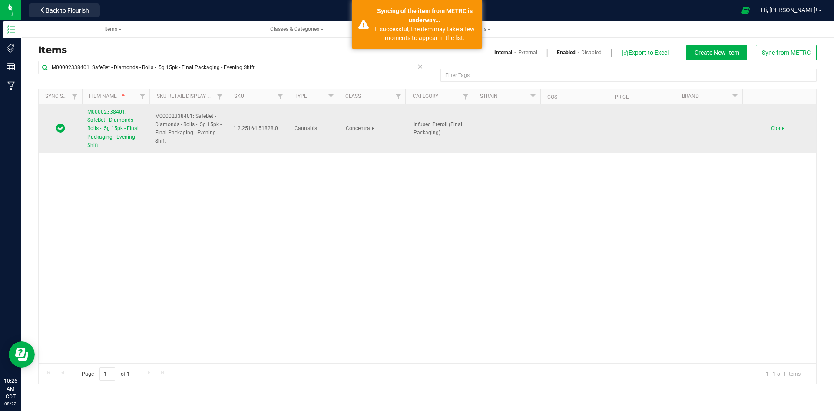
click at [105, 133] on link "M00002338401: SafeBet - Diamonds - Rolls - .5g 15pk - Final Packaging - Evening…" at bounding box center [115, 129] width 57 height 42
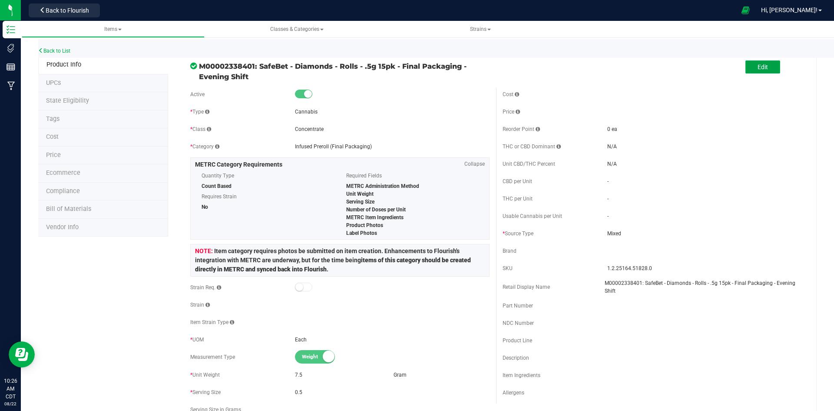
click at [768, 61] on button "Edit" at bounding box center [763, 66] width 35 height 13
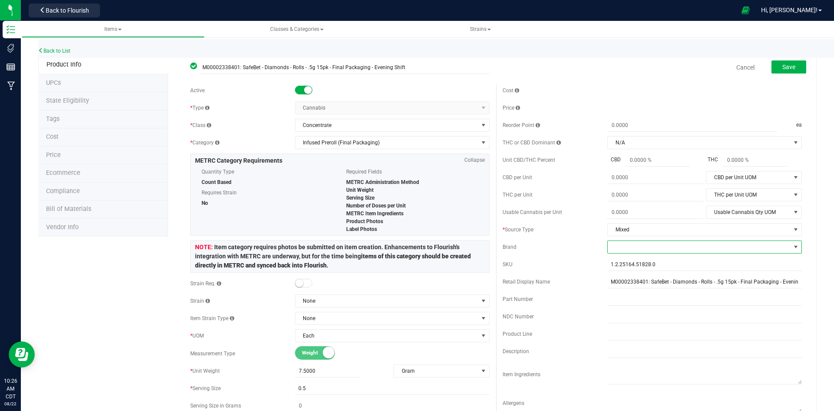
click at [622, 248] on span at bounding box center [699, 247] width 183 height 12
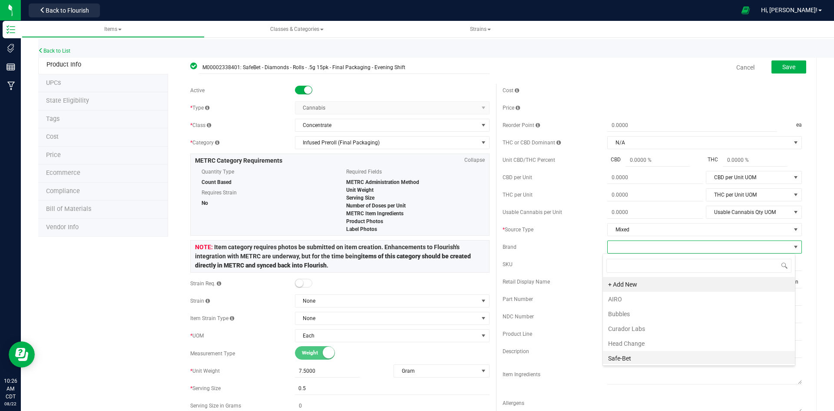
click at [623, 355] on li "Safe-Bet" at bounding box center [699, 358] width 192 height 15
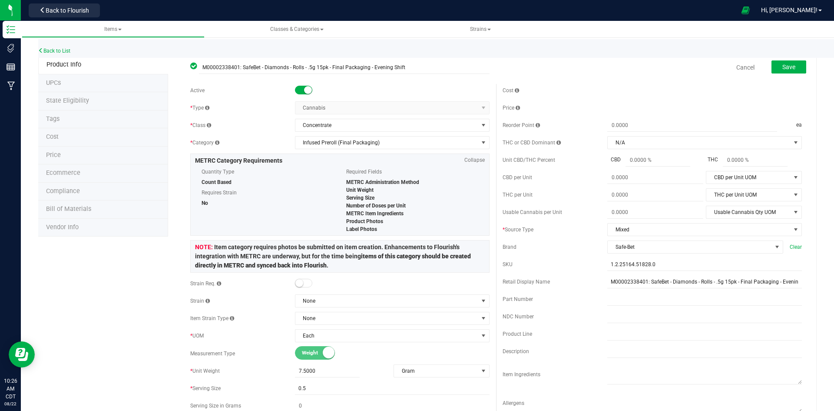
click at [484, 352] on div "Weight Volume" at bounding box center [392, 352] width 195 height 13
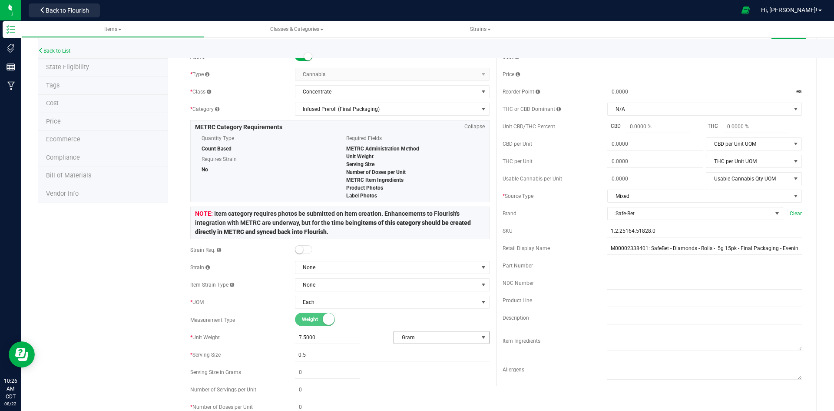
scroll to position [130, 0]
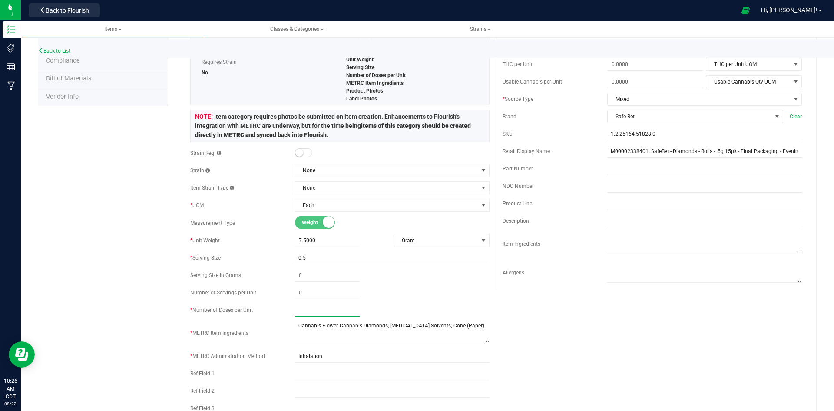
click at [305, 314] on span at bounding box center [327, 310] width 65 height 13
type input "15"
drag, startPoint x: 112, startPoint y: 346, endPoint x: 106, endPoint y: 332, distance: 15.4
click at [111, 343] on div "Product Info UPCs State Eligibility Tags Cost Price Ecommerce Compliance Bill o…" at bounding box center [427, 409] width 779 height 968
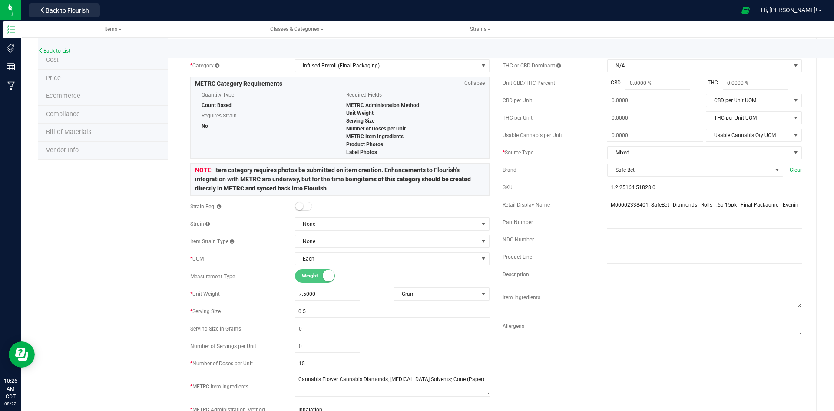
scroll to position [0, 0]
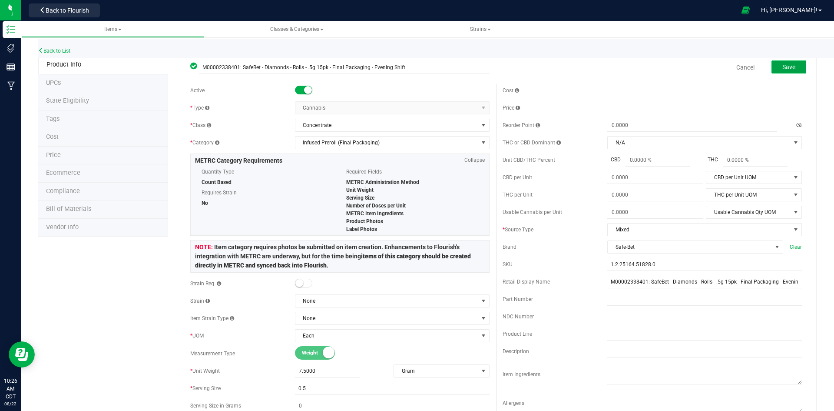
click at [784, 67] on span "Save" at bounding box center [789, 66] width 13 height 7
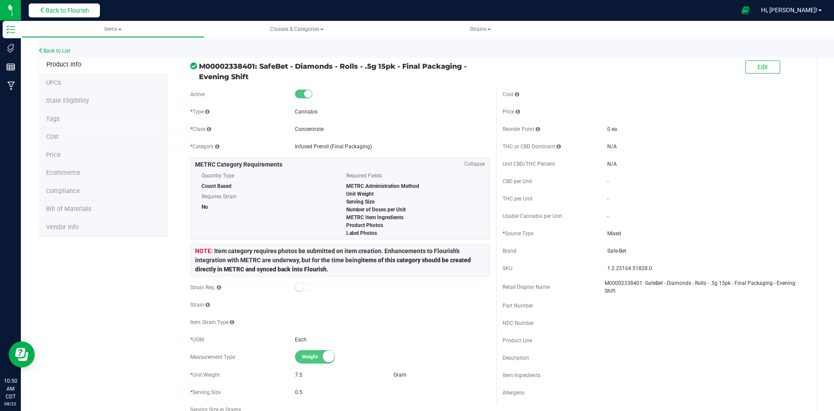
click at [64, 11] on span "Back to Flourish" at bounding box center [67, 10] width 43 height 7
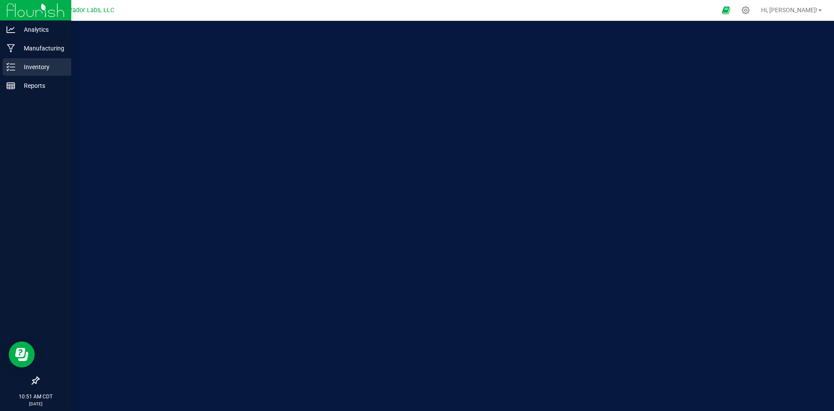
click at [9, 70] on icon at bounding box center [11, 67] width 9 height 9
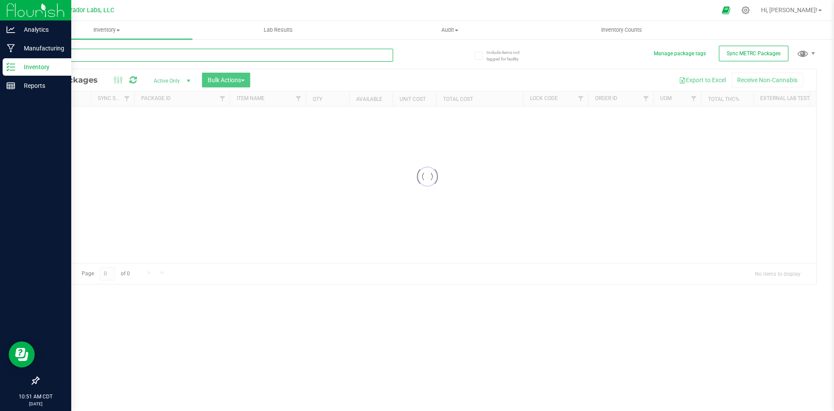
click at [131, 58] on input "text" at bounding box center [215, 55] width 355 height 13
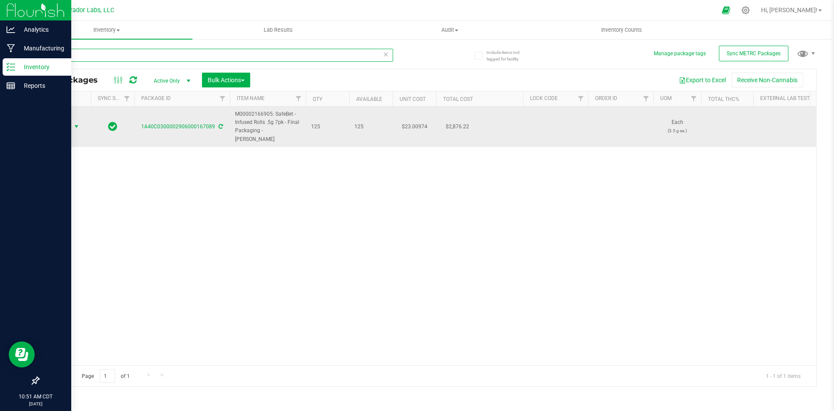
type input "167089"
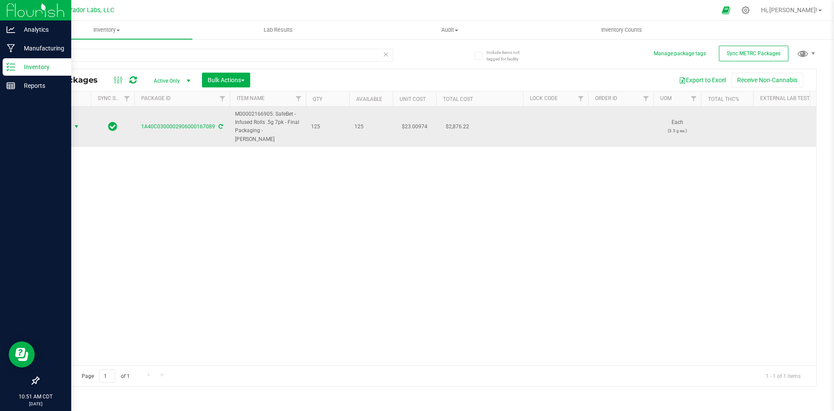
click at [57, 126] on span "Action" at bounding box center [58, 126] width 23 height 12
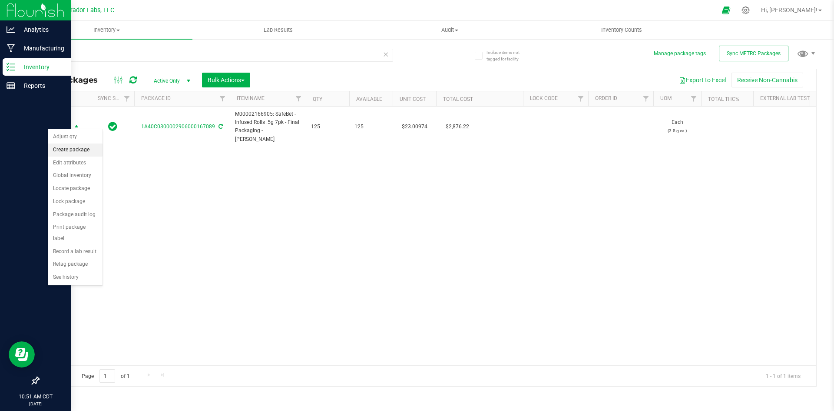
click at [58, 148] on li "Create package" at bounding box center [75, 149] width 55 height 13
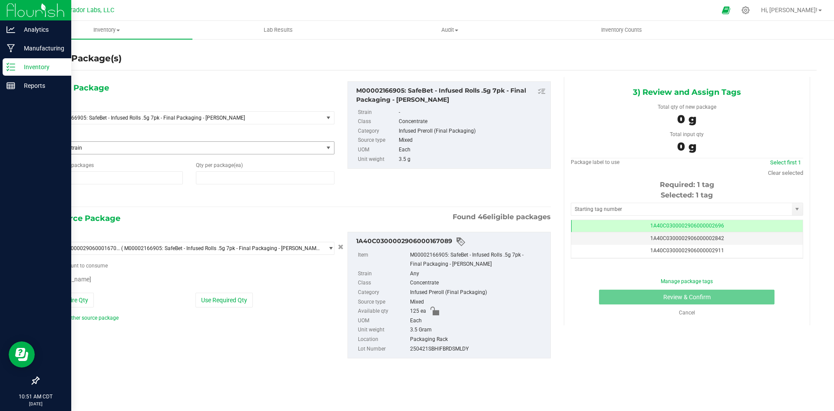
type input "1"
type input "0"
click at [210, 183] on span at bounding box center [265, 177] width 138 height 13
type input "5"
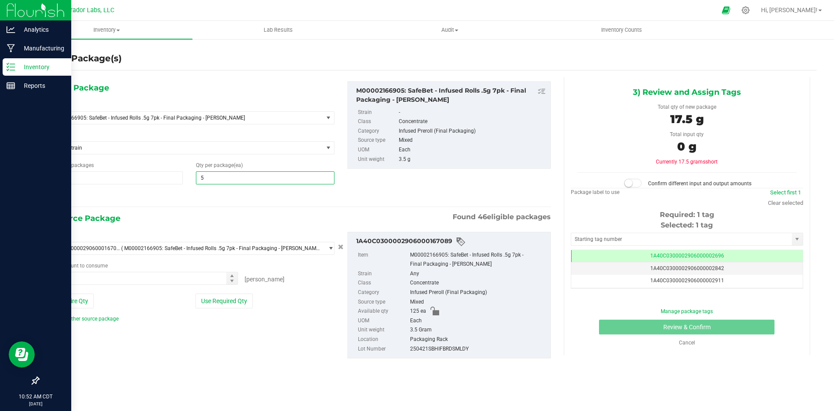
click at [47, 196] on icon at bounding box center [49, 196] width 9 height 11
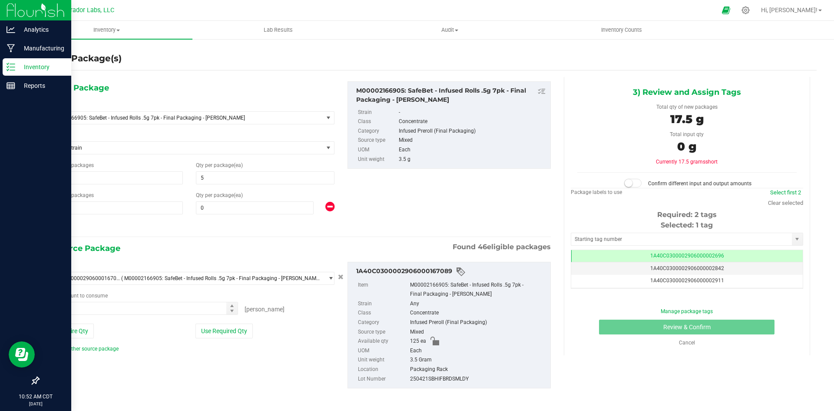
type input "5"
drag, startPoint x: 57, startPoint y: 208, endPoint x: 36, endPoint y: 210, distance: 21.8
click at [37, 210] on div "Create Package(s) 1) New Package Select Item M00002166905: SafeBet - Infused Ro…" at bounding box center [427, 174] width 813 height 272
type input "8"
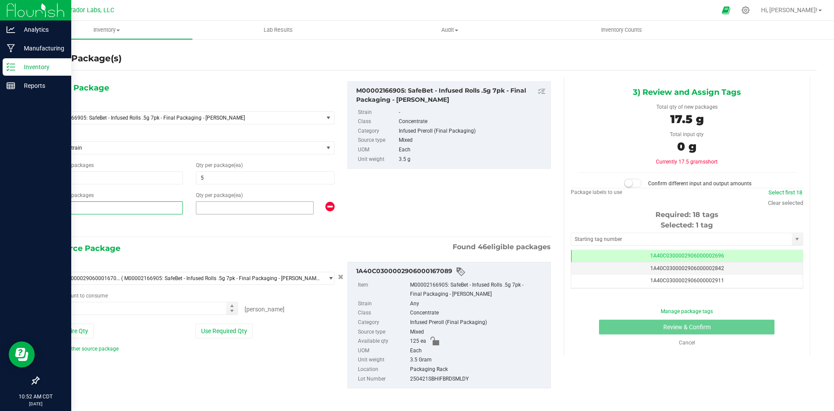
click at [208, 209] on span at bounding box center [255, 207] width 118 height 13
type input "15"
click at [77, 334] on button "Use Entire Qty" at bounding box center [69, 330] width 49 height 15
type input "125 ea"
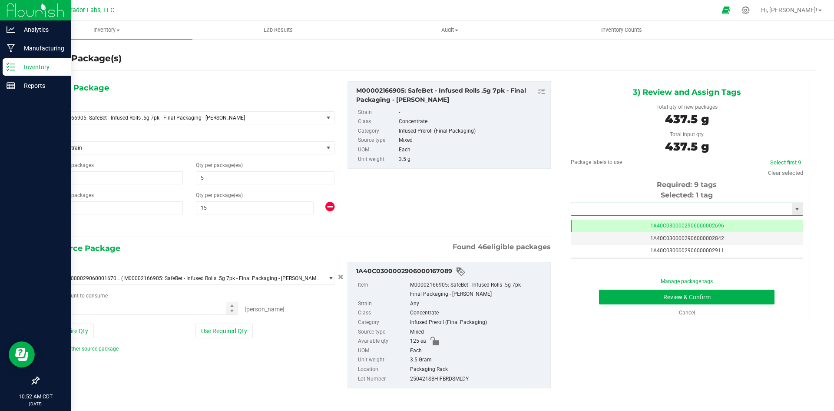
click at [635, 206] on input "text" at bounding box center [681, 209] width 221 height 12
click at [641, 222] on li "1A40C0300002906000167101" at bounding box center [681, 223] width 229 height 13
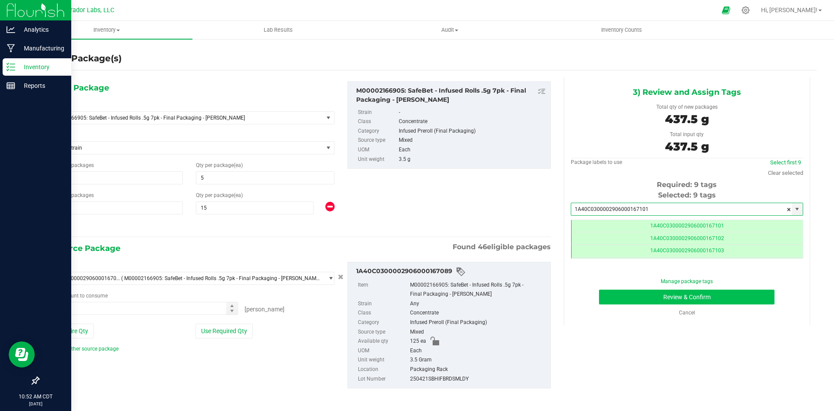
scroll to position [0, 0]
type input "1A40C0300002906000167101"
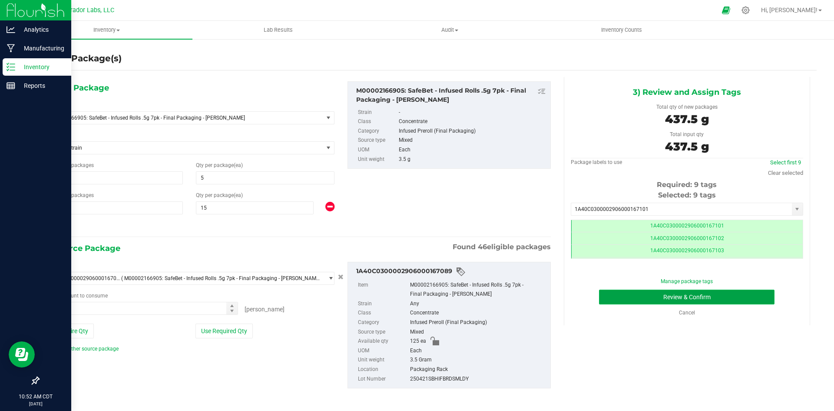
click at [654, 297] on button "Review & Confirm" at bounding box center [687, 296] width 176 height 15
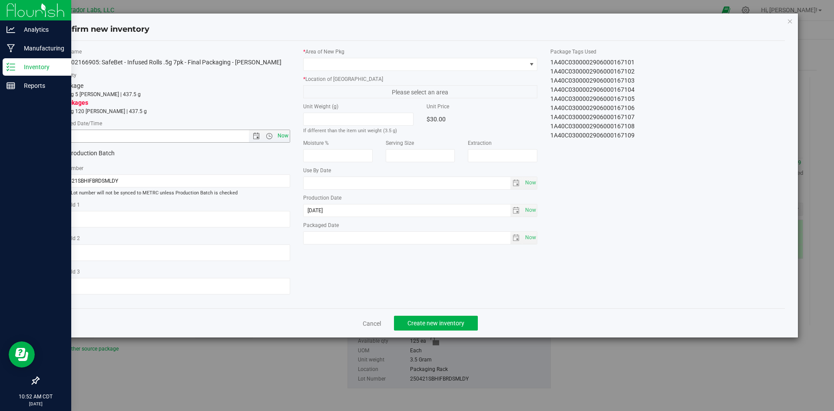
click at [280, 130] on span "Now" at bounding box center [282, 135] width 15 height 13
type input "[DATE] 10:52 AM"
click at [320, 182] on input "text" at bounding box center [407, 183] width 207 height 12
type input "[DATE]"
click at [531, 238] on span "Now" at bounding box center [530, 237] width 15 height 13
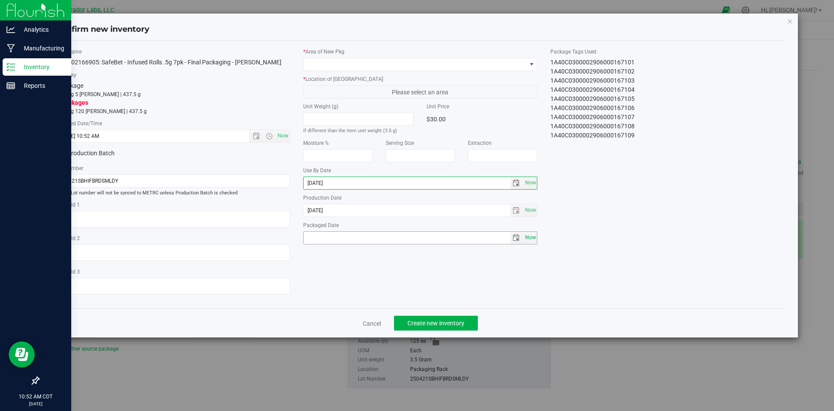
type input "[DATE]"
click at [448, 318] on button "Create new inventory" at bounding box center [436, 322] width 84 height 15
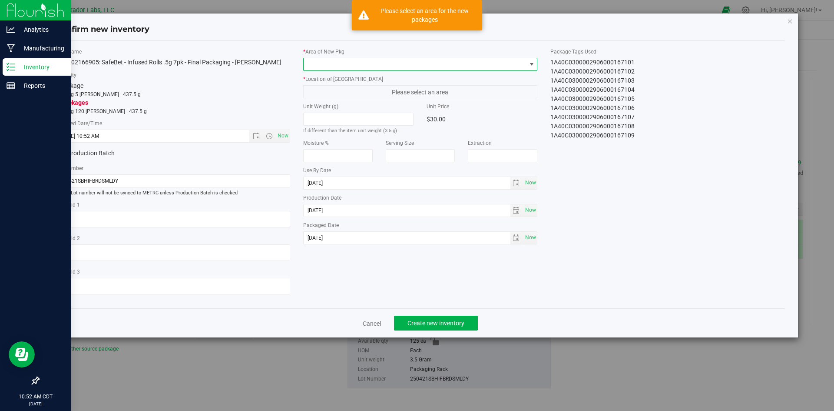
click at [335, 68] on span at bounding box center [415, 64] width 223 height 12
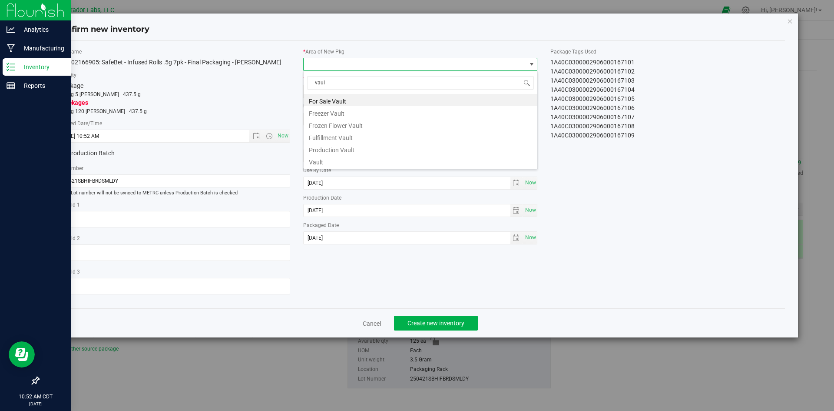
type input "vault"
drag, startPoint x: 353, startPoint y: 159, endPoint x: 346, endPoint y: 144, distance: 16.7
click at [353, 159] on li "Vault" at bounding box center [421, 161] width 234 height 12
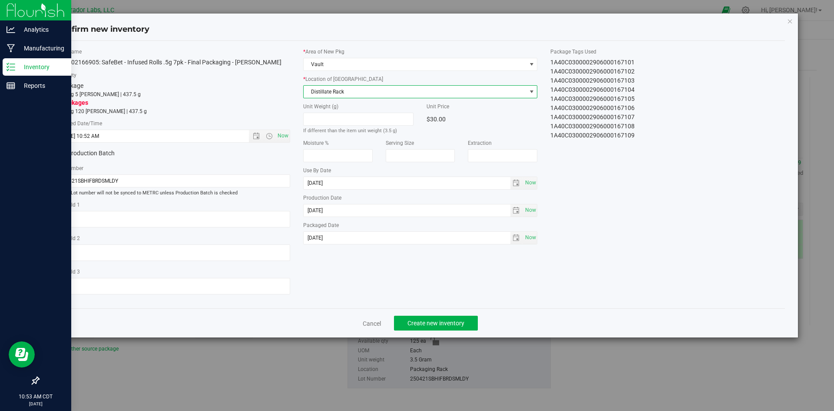
click at [323, 92] on span "Distillate Rack" at bounding box center [415, 92] width 223 height 12
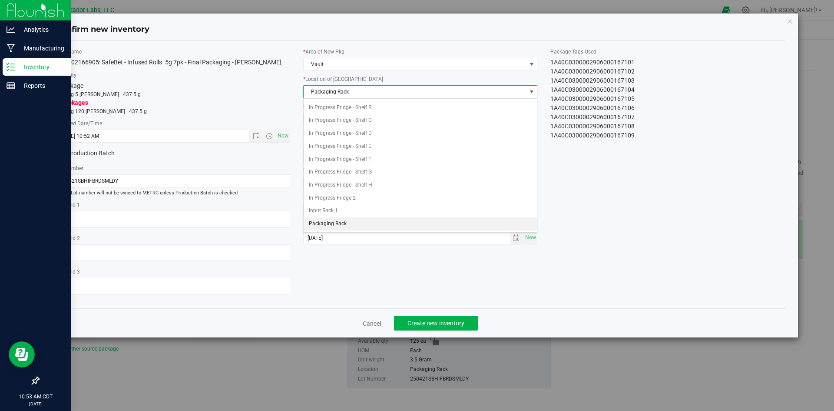
click at [323, 91] on span "Packaging Rack" at bounding box center [415, 92] width 223 height 12
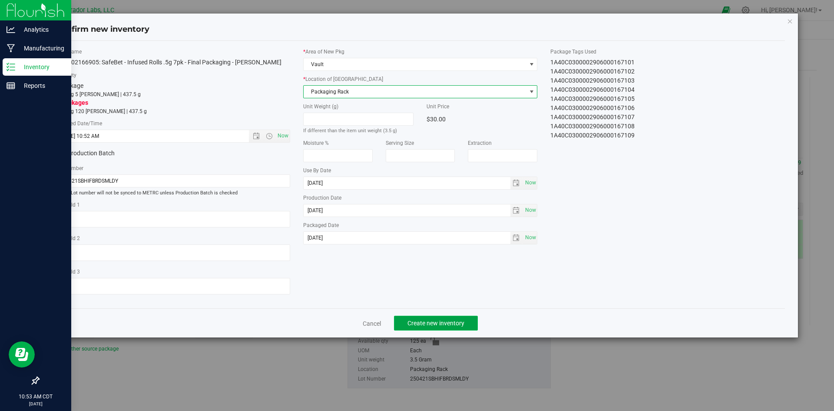
click at [468, 324] on button "Create new inventory" at bounding box center [436, 322] width 84 height 15
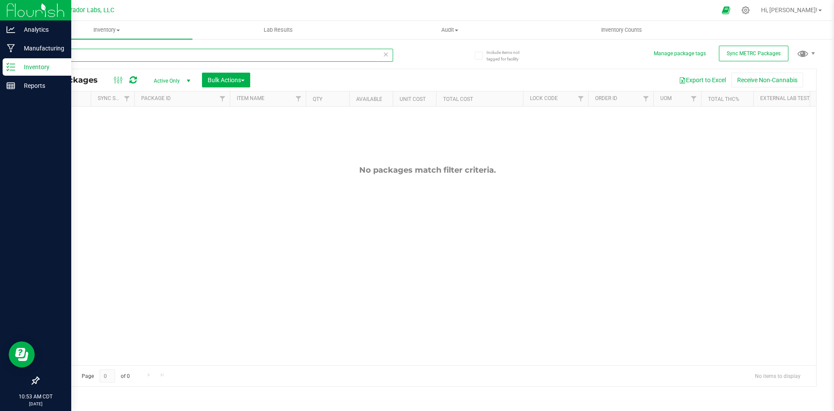
drag, startPoint x: 81, startPoint y: 52, endPoint x: 41, endPoint y: 53, distance: 39.6
click at [41, 53] on input "167089" at bounding box center [215, 55] width 355 height 13
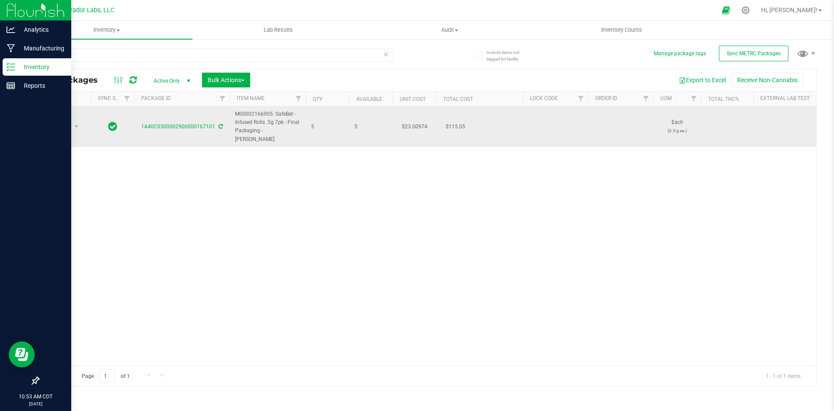
drag, startPoint x: 298, startPoint y: 128, endPoint x: 237, endPoint y: 107, distance: 64.7
click at [237, 107] on td "M00002166905: SafeBet - Infused Rolls .5g 7pk - Final Packaging - [PERSON_NAME]" at bounding box center [268, 126] width 76 height 40
copy span "M00002166905: SafeBet - Infused Rolls .5g 7pk - Final Packaging - [PERSON_NAME]"
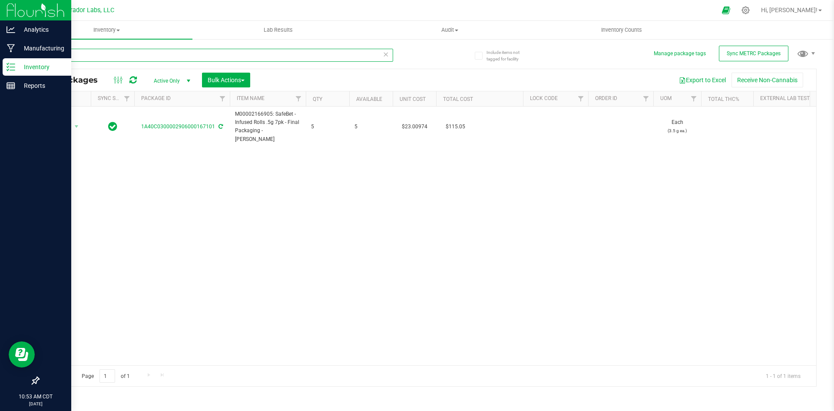
drag, startPoint x: 93, startPoint y: 60, endPoint x: 45, endPoint y: 58, distance: 47.9
click at [45, 58] on input "167101" at bounding box center [215, 55] width 355 height 13
paste input "M00002166905: SafeBet - Infused Rolls .5g 7pk - Final Packaging - [PERSON_NAME]"
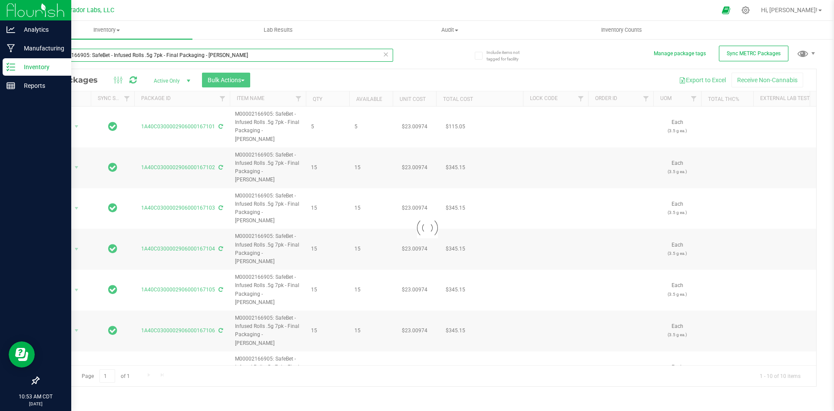
type input "M00002166905: SafeBet - Infused Rolls .5g 7pk - Final Packaging - [PERSON_NAME]"
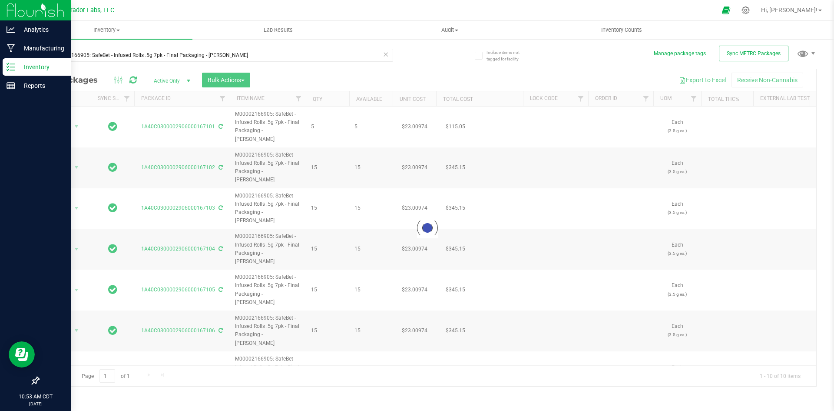
click at [218, 80] on div at bounding box center [428, 227] width 778 height 317
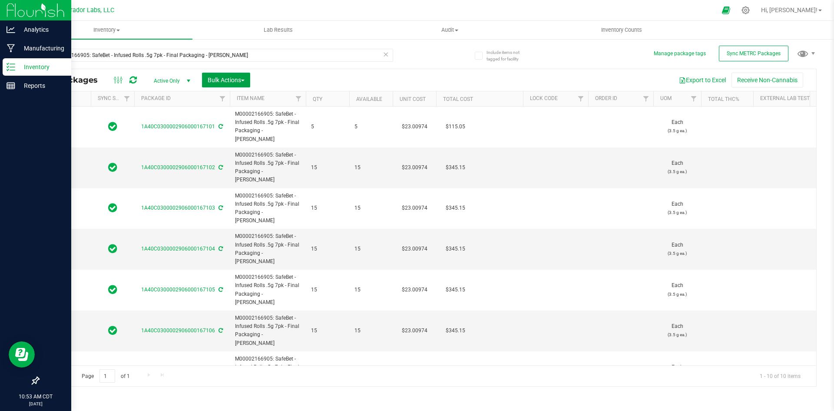
click at [218, 80] on span "Bulk Actions" at bounding box center [226, 79] width 37 height 7
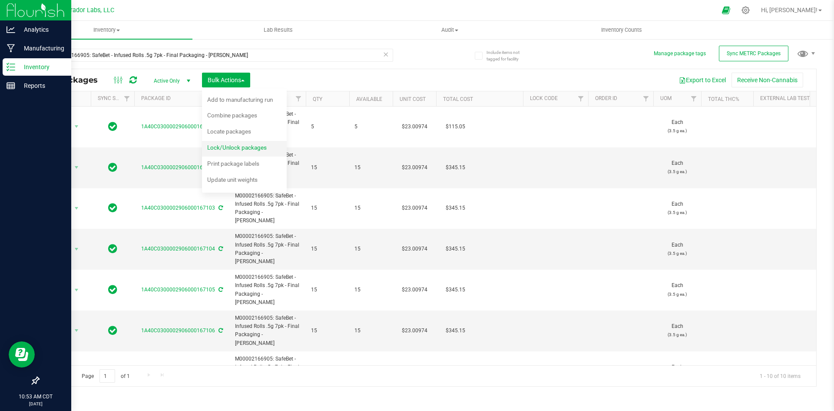
click at [229, 145] on span "Lock/Unlock packages" at bounding box center [237, 147] width 60 height 7
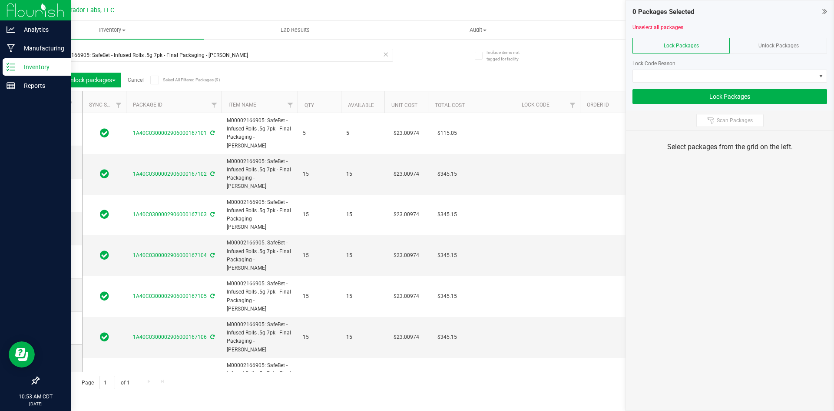
drag, startPoint x: 824, startPoint y: 9, endPoint x: 801, endPoint y: 36, distance: 35.1
click at [825, 8] on icon at bounding box center [825, 11] width 5 height 9
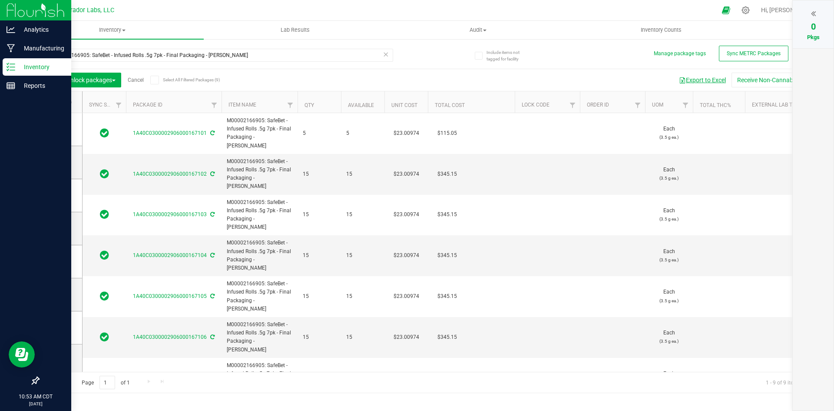
drag, startPoint x: 716, startPoint y: 78, endPoint x: 720, endPoint y: 75, distance: 5.4
click at [720, 75] on button "Export to Excel" at bounding box center [702, 80] width 58 height 15
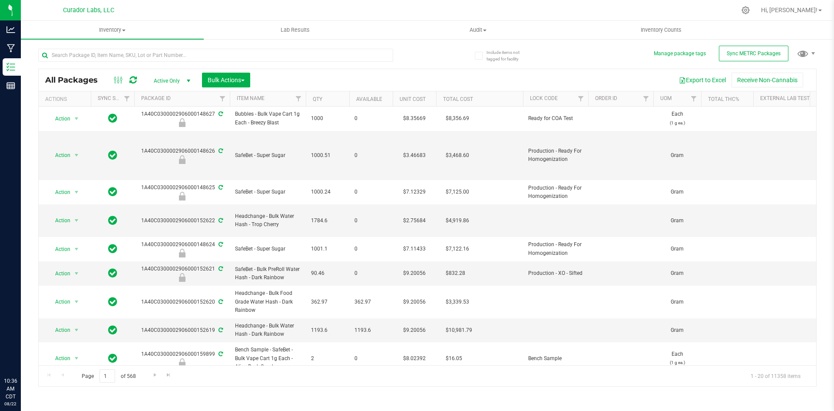
click at [98, 56] on input "text" at bounding box center [215, 55] width 355 height 13
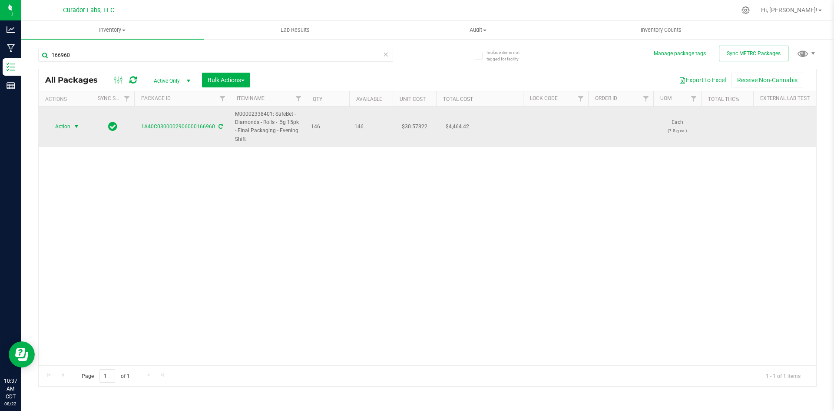
type input "166960"
click at [61, 128] on span "Action" at bounding box center [58, 126] width 23 height 12
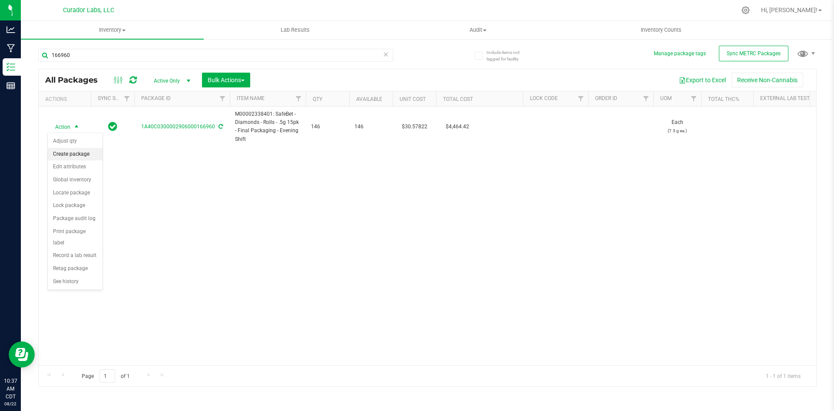
click at [62, 153] on li "Create package" at bounding box center [75, 154] width 55 height 13
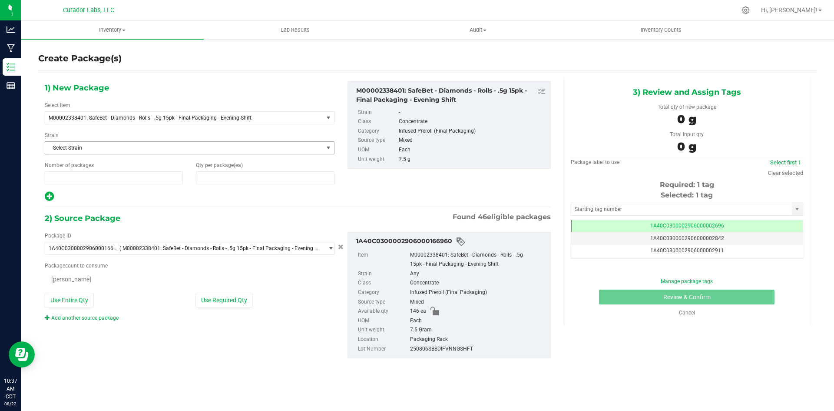
type input "1"
type input "0"
click at [214, 172] on span at bounding box center [265, 177] width 138 height 13
type input "2"
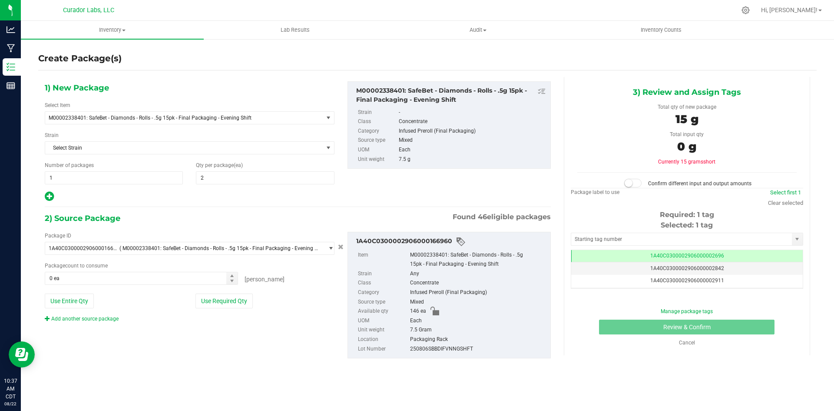
click at [47, 196] on icon at bounding box center [49, 196] width 9 height 11
type input "2"
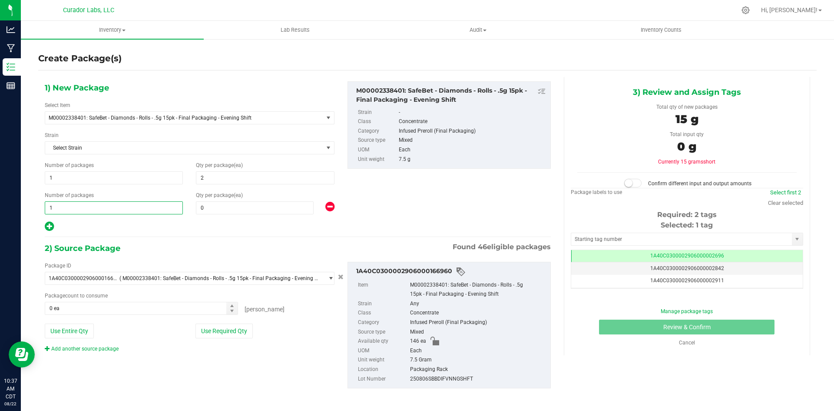
drag, startPoint x: 63, startPoint y: 204, endPoint x: 40, endPoint y: 206, distance: 23.1
click at [40, 206] on div "Number of packages 1 1" at bounding box center [113, 202] width 151 height 23
type input "9"
click at [215, 211] on span at bounding box center [255, 207] width 118 height 13
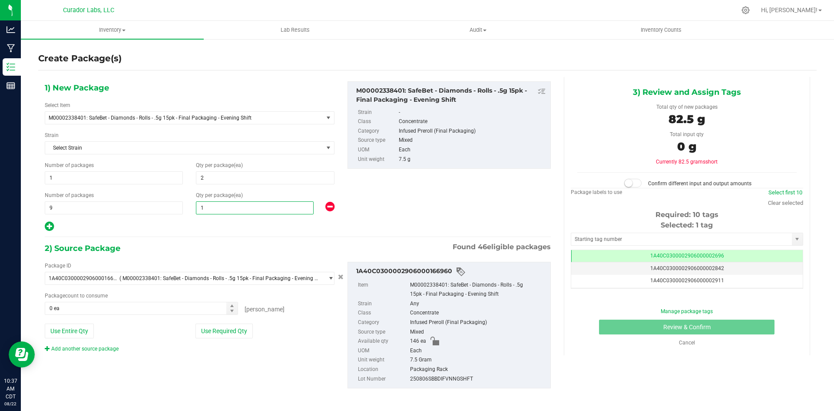
type input "16"
click at [71, 334] on button "Use Entire Qty" at bounding box center [69, 330] width 49 height 15
type input "146 ea"
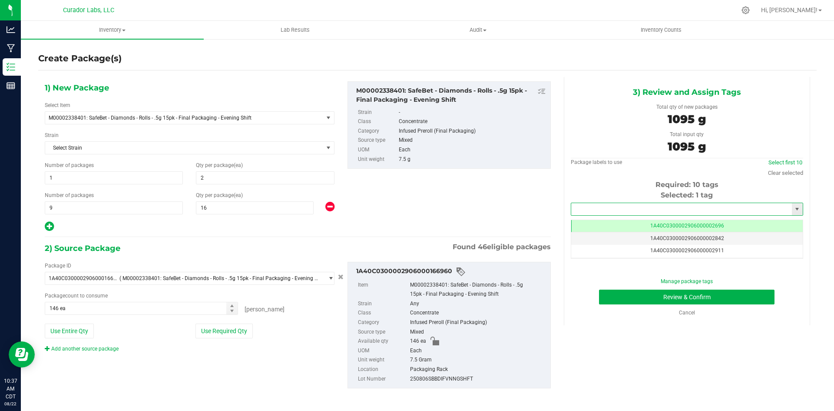
click at [664, 207] on input "text" at bounding box center [681, 209] width 221 height 12
click at [644, 223] on li "1A40C0300002906000167091" at bounding box center [681, 223] width 229 height 13
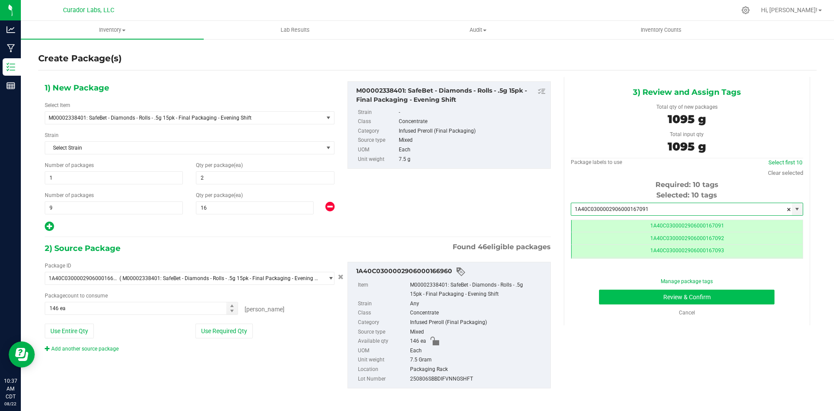
type input "1A40C0300002906000167091"
click at [651, 293] on button "Review & Confirm" at bounding box center [687, 296] width 176 height 15
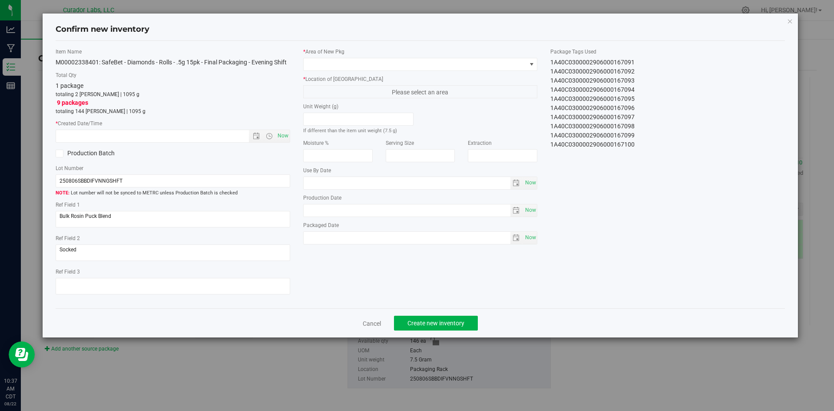
type input "2025-08-15"
click at [280, 136] on span "Now" at bounding box center [282, 135] width 15 height 13
type input "8/22/2025 10:37 AM"
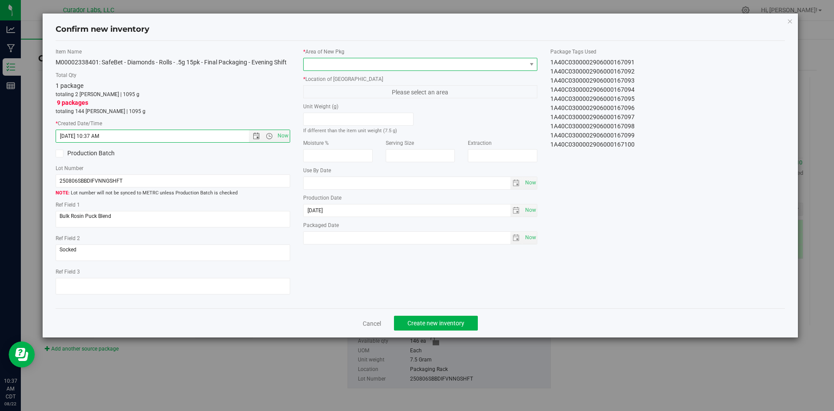
click at [344, 59] on span at bounding box center [415, 64] width 223 height 12
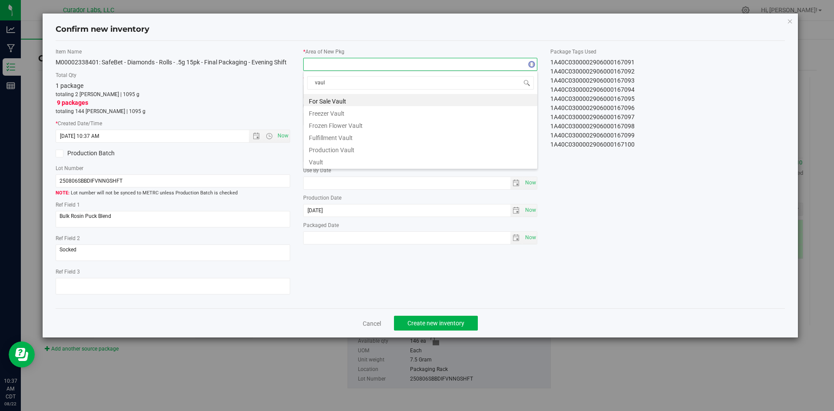
type input "vault"
click at [314, 163] on li "Vault" at bounding box center [421, 161] width 234 height 12
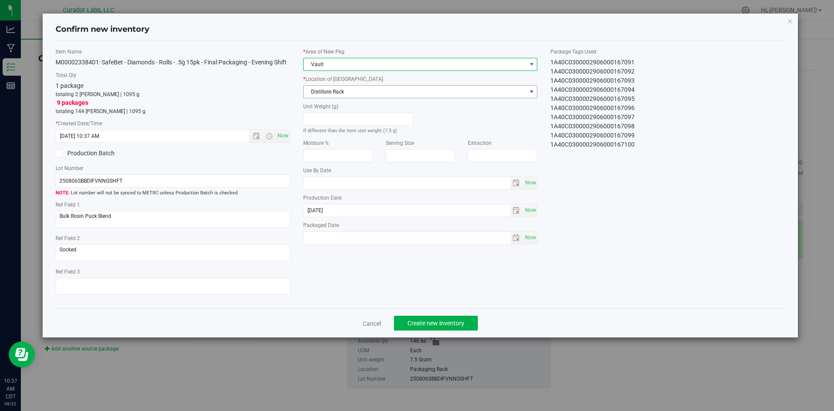
click at [336, 93] on span "Distillate Rack" at bounding box center [415, 92] width 223 height 12
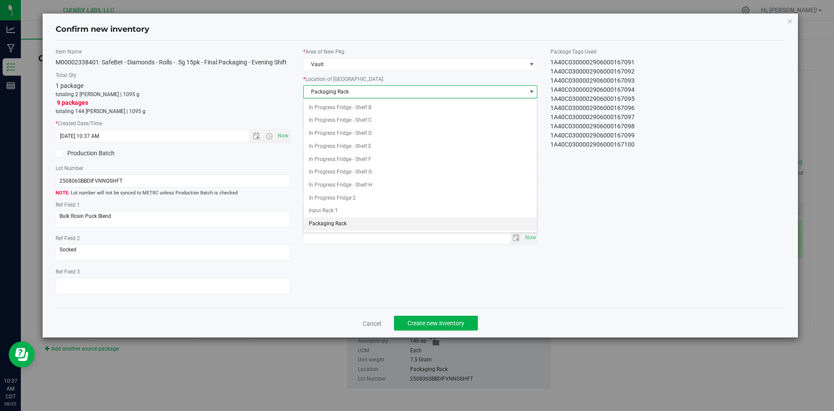
click at [336, 93] on span "Packaging Rack" at bounding box center [415, 92] width 223 height 12
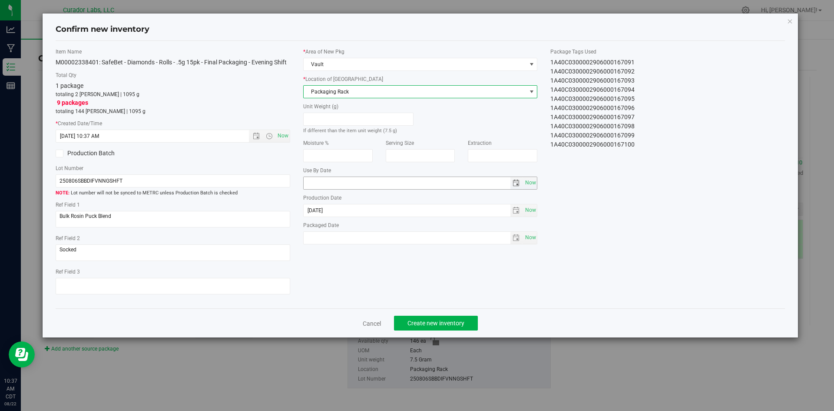
click at [345, 180] on input "text" at bounding box center [407, 183] width 207 height 12
type input "[DATE]"
click at [529, 239] on span "Now" at bounding box center [530, 237] width 15 height 13
type input "[DATE]"
click at [432, 322] on span "Create new inventory" at bounding box center [436, 322] width 57 height 7
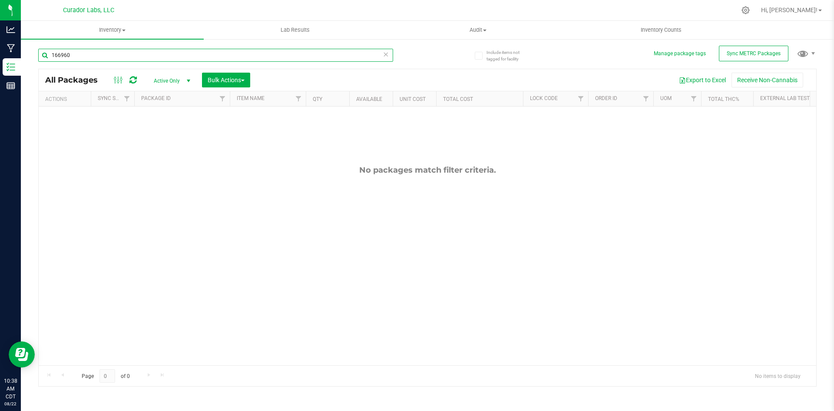
click at [123, 59] on input "166960" at bounding box center [215, 55] width 355 height 13
click at [123, 58] on input "166960" at bounding box center [215, 55] width 355 height 13
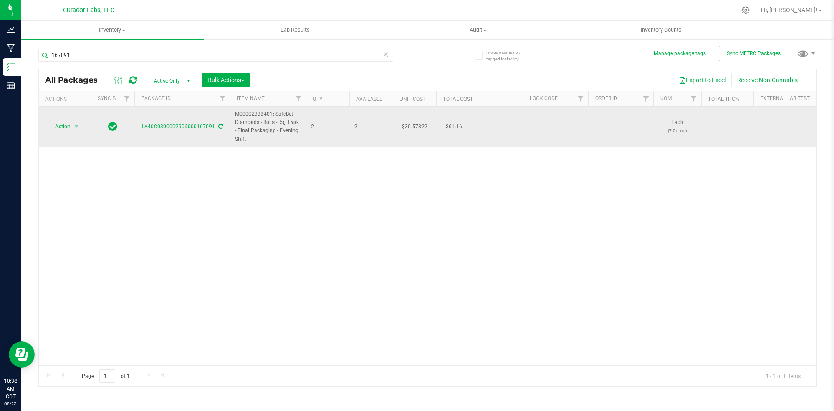
drag, startPoint x: 249, startPoint y: 139, endPoint x: 237, endPoint y: 111, distance: 29.6
click at [237, 111] on span "M00002338401: SafeBet - Diamonds - Rolls - .5g 15pk - Final Packaging - Evening…" at bounding box center [268, 126] width 66 height 33
copy span "M00002338401: SafeBet - Diamonds - Rolls - .5g 15pk - Final Packaging - Evening…"
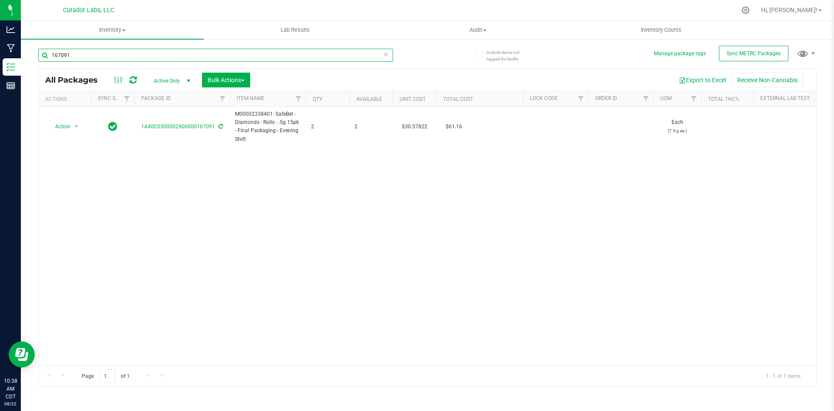
click at [84, 54] on input "167091" at bounding box center [215, 55] width 355 height 13
paste input "M00002338401: SafeBet - Diamonds - Rolls - .5g 15pk - Final Packaging - Evening…"
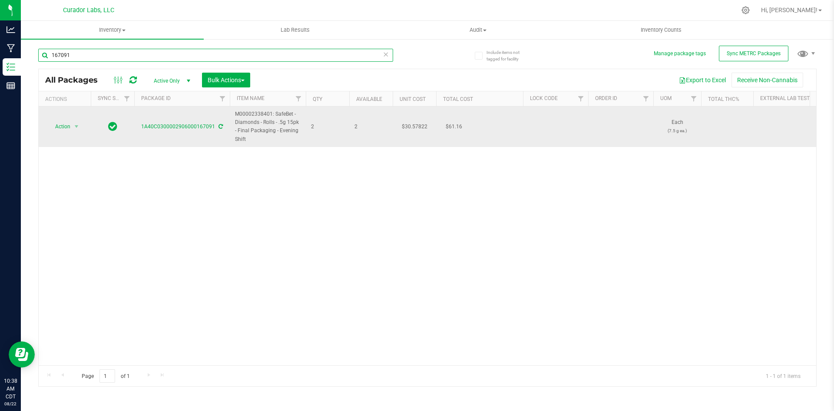
type input "M00002338401: SafeBet - Diamonds - Rolls - .5g 15pk - Final Packaging - Evening…"
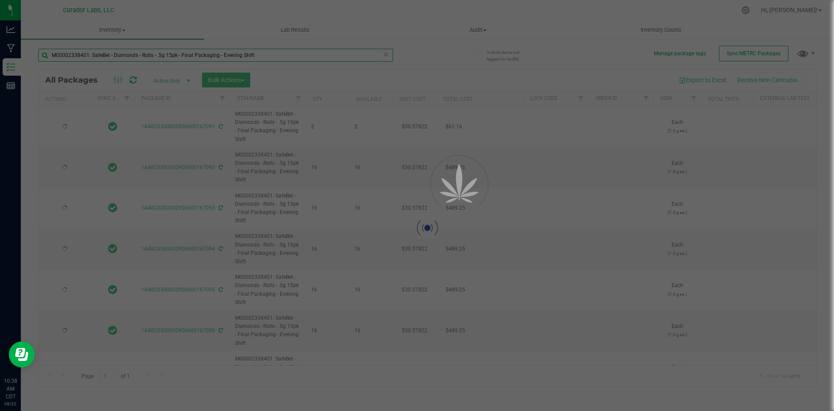
type input "[DATE]"
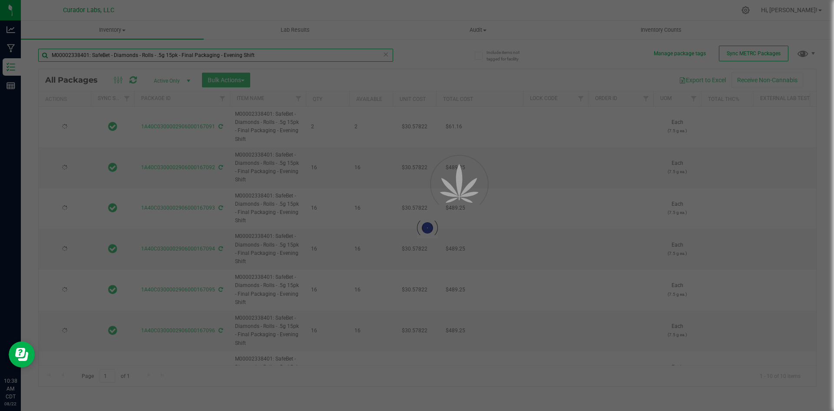
type input "[DATE]"
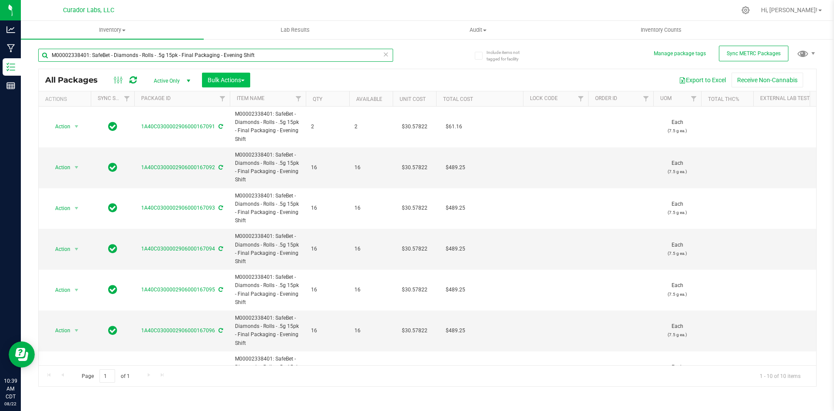
type input "M00002338401: SafeBet - Diamonds - Rolls - .5g 15pk - Final Packaging - Evening…"
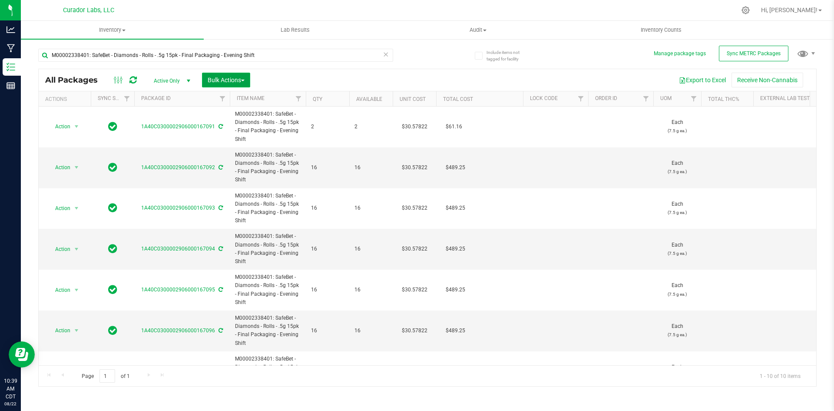
click at [213, 76] on button "Bulk Actions" at bounding box center [226, 80] width 48 height 15
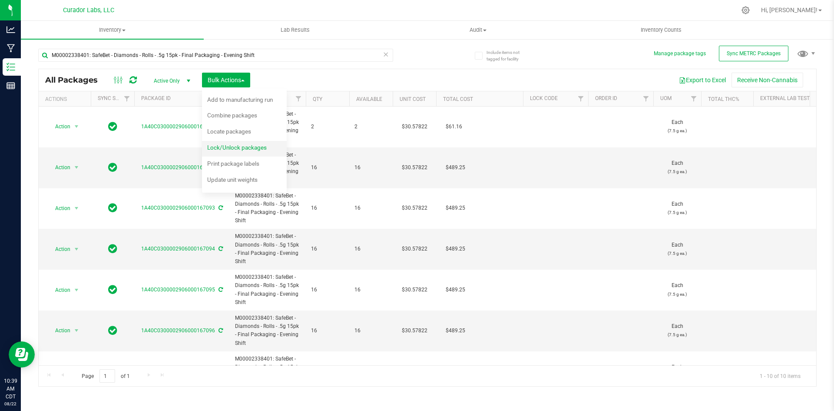
click at [216, 146] on span "Lock/Unlock packages" at bounding box center [237, 147] width 60 height 7
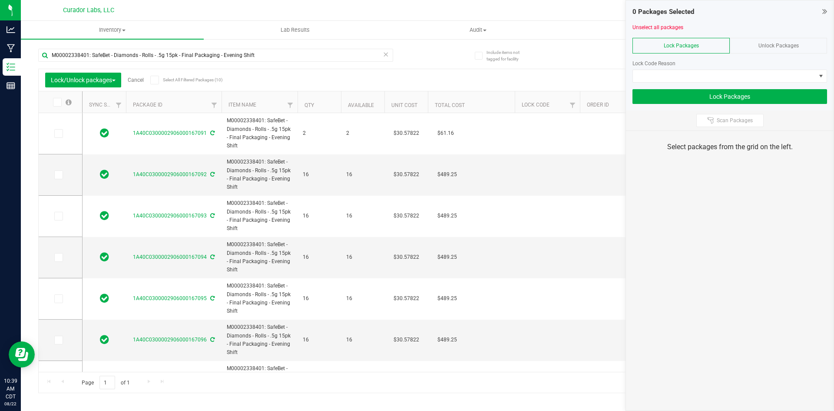
click at [824, 11] on icon at bounding box center [825, 11] width 5 height 9
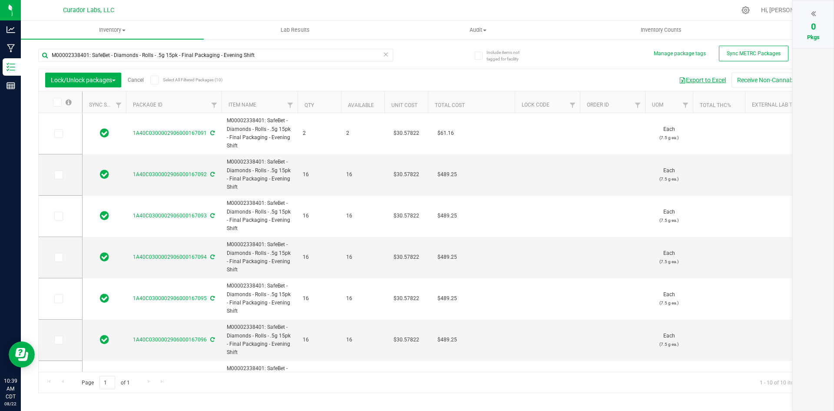
click at [712, 76] on button "Export to Excel" at bounding box center [702, 80] width 58 height 15
click at [161, 82] on label "Select All Filtered Packages (10)" at bounding box center [178, 80] width 56 height 9
click at [0, 0] on input "Select All Filtered Packages (10)" at bounding box center [0, 0] width 0 height 0
click at [817, 12] on div at bounding box center [813, 13] width 23 height 13
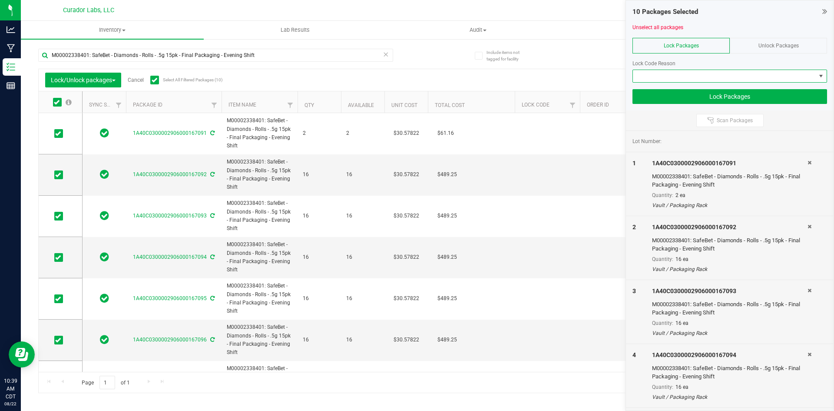
click at [671, 76] on span at bounding box center [724, 76] width 183 height 12
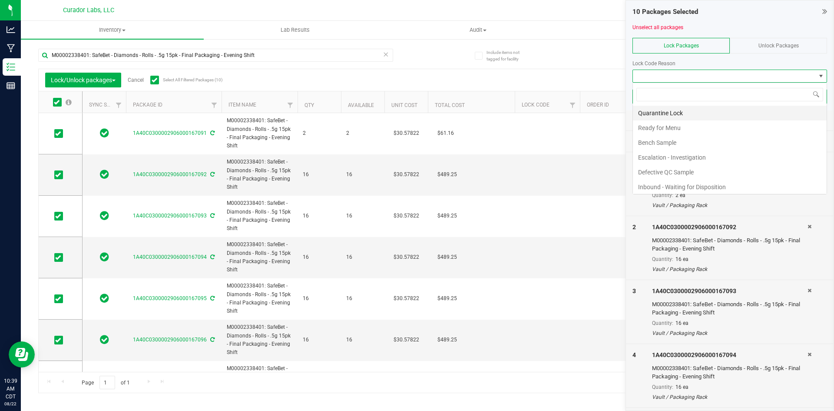
scroll to position [13, 195]
drag, startPoint x: 658, startPoint y: 129, endPoint x: 682, endPoint y: 115, distance: 28.0
click at [658, 129] on li "Ready for Menu" at bounding box center [730, 127] width 194 height 15
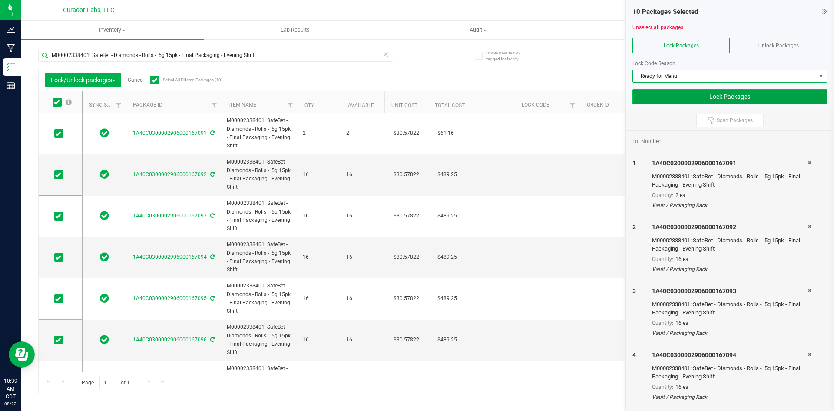
click at [729, 95] on button "Lock Packages" at bounding box center [730, 96] width 195 height 15
